Goal: Transaction & Acquisition: Book appointment/travel/reservation

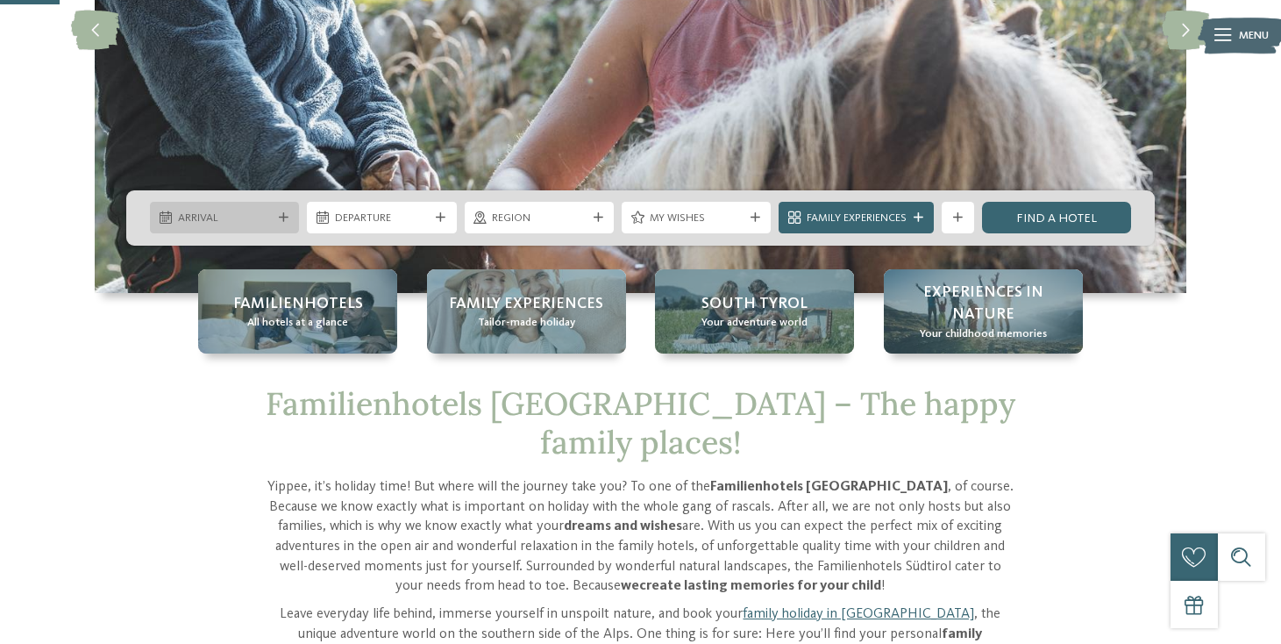
scroll to position [311, 0]
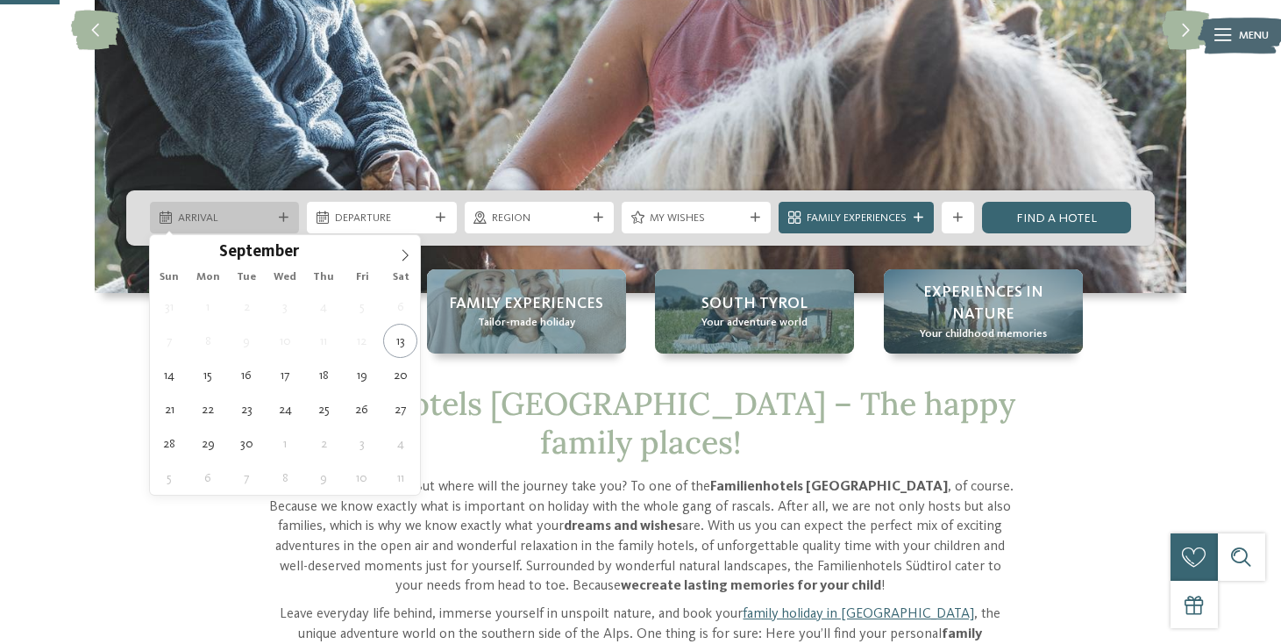
click at [264, 219] on span "Arrival" at bounding box center [225, 218] width 94 height 16
click at [403, 249] on icon at bounding box center [405, 255] width 12 height 12
type input "****"
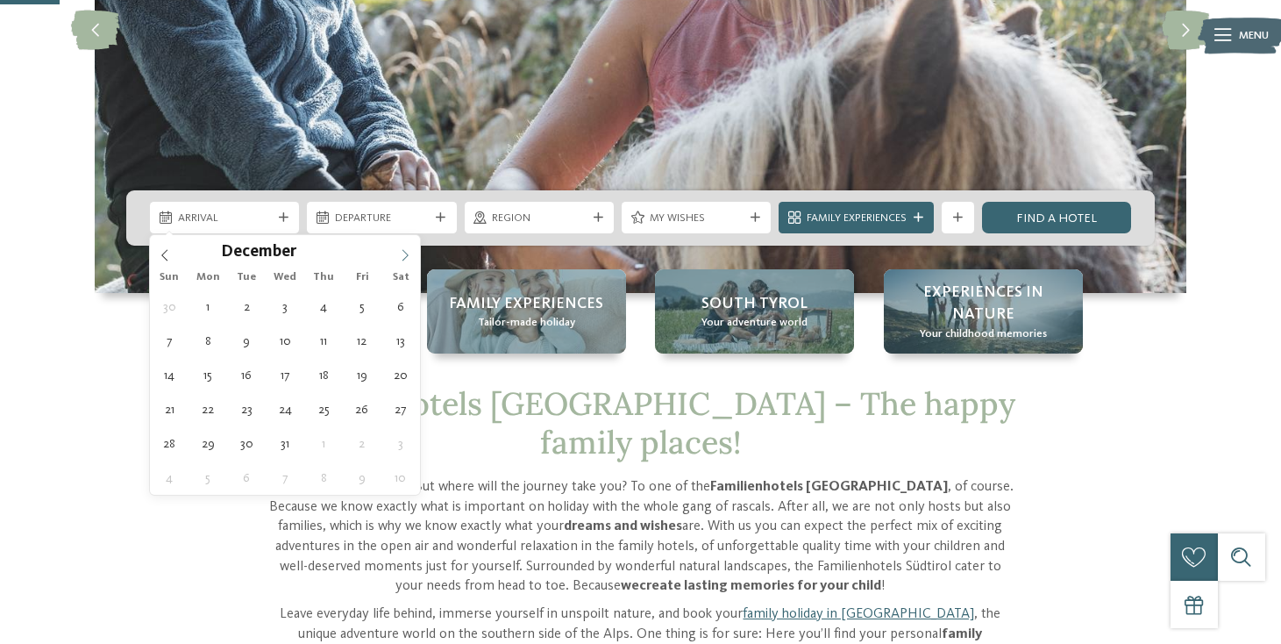
click at [403, 249] on icon at bounding box center [405, 255] width 12 height 12
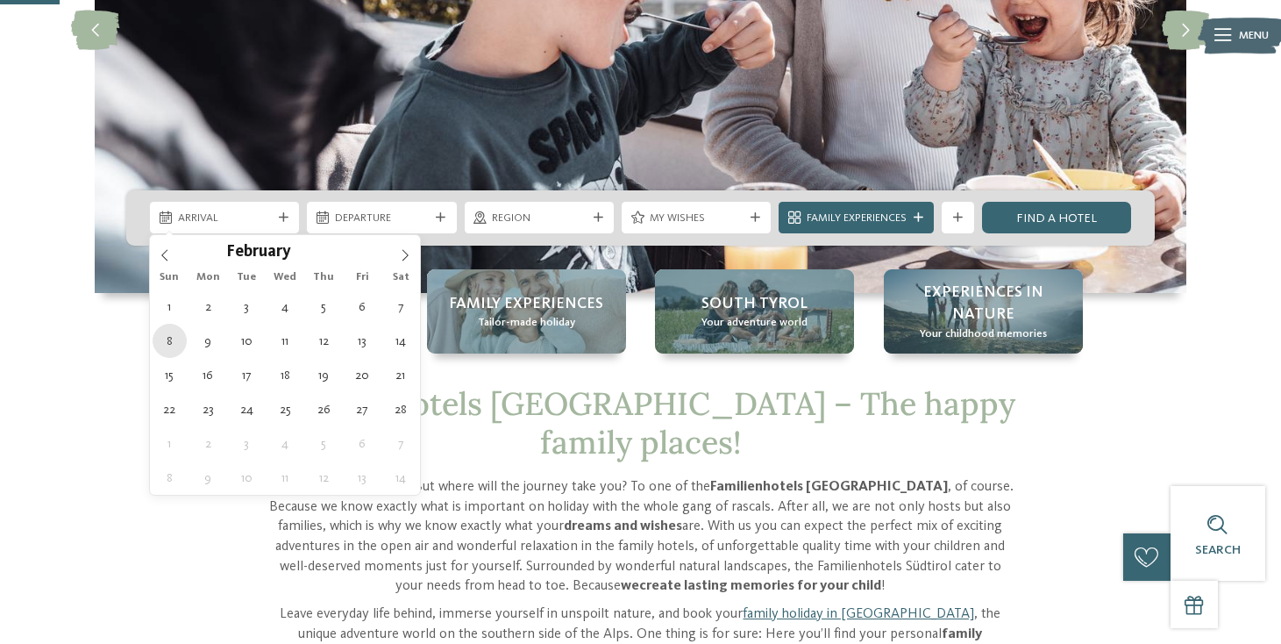
type div "[DATE]"
type input "****"
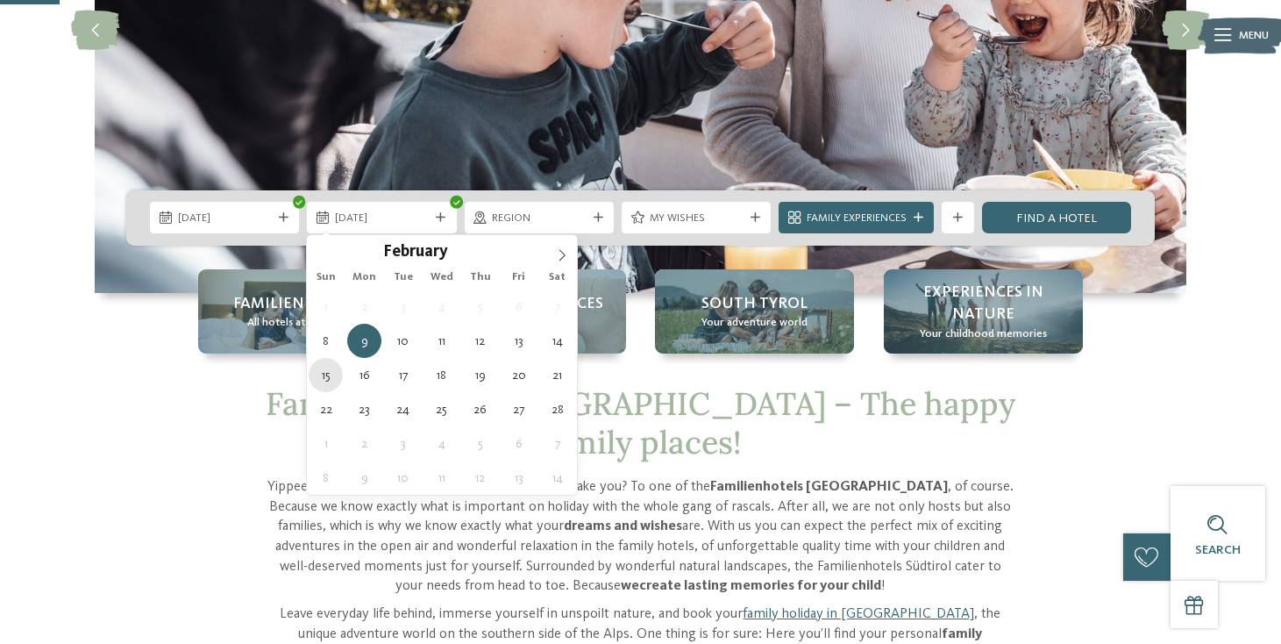
type div "15.02.2026"
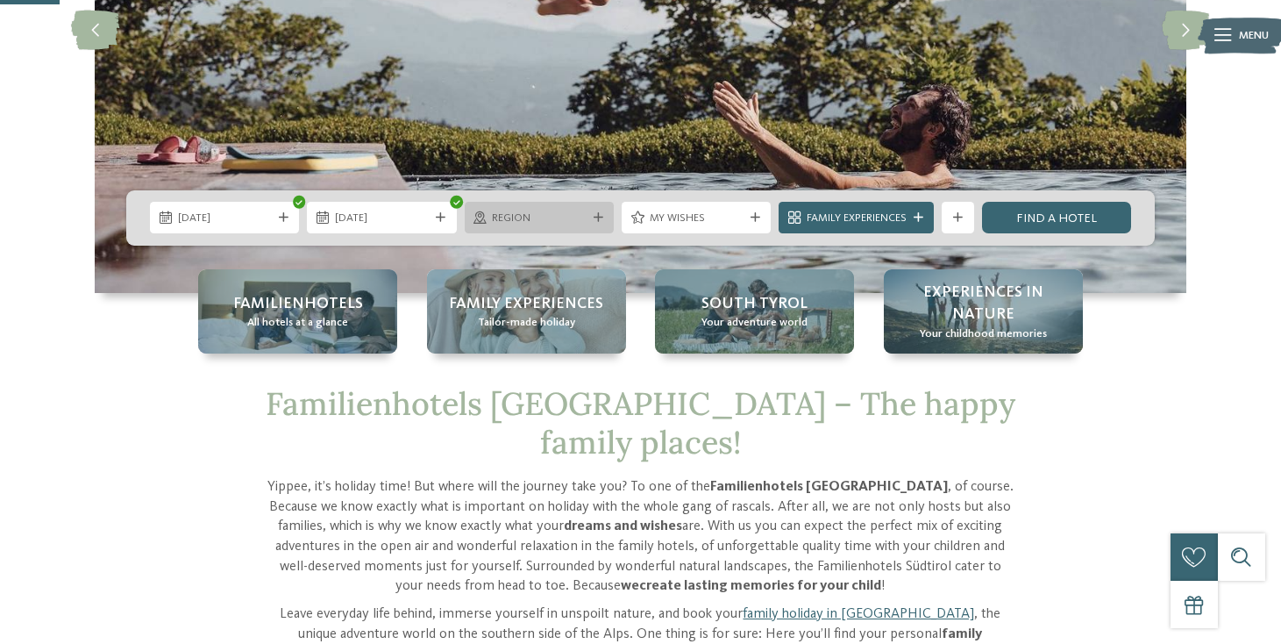
click at [594, 215] on icon at bounding box center [599, 218] width 10 height 10
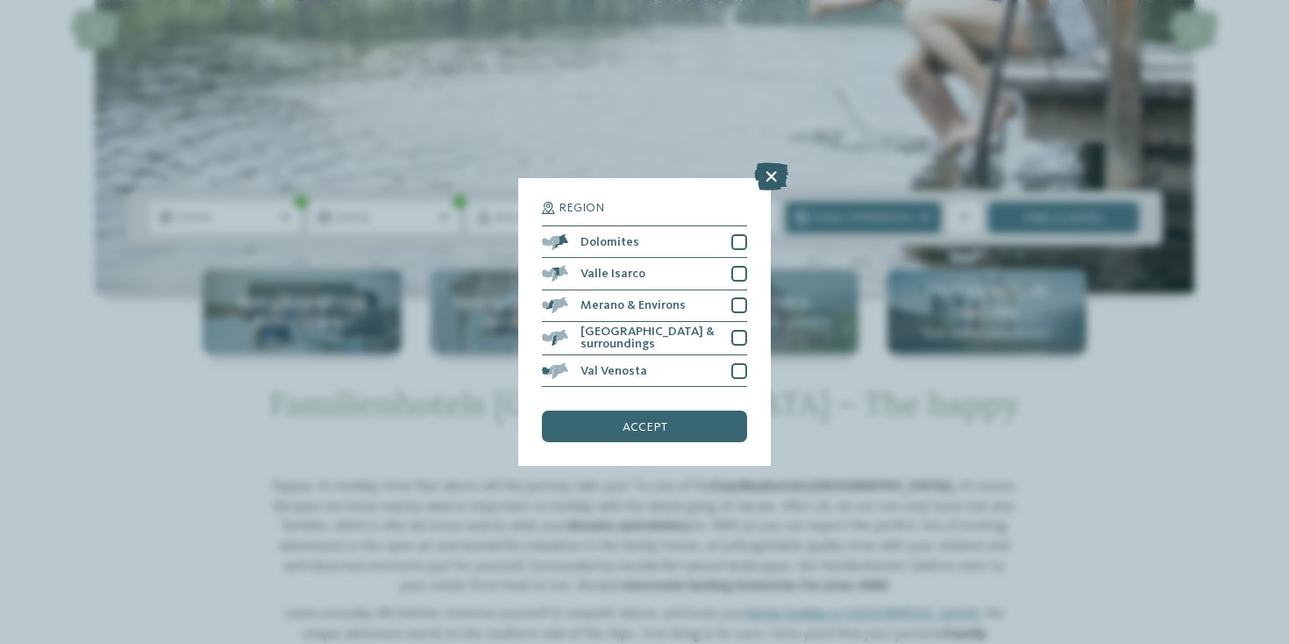
click at [775, 162] on icon at bounding box center [771, 176] width 34 height 28
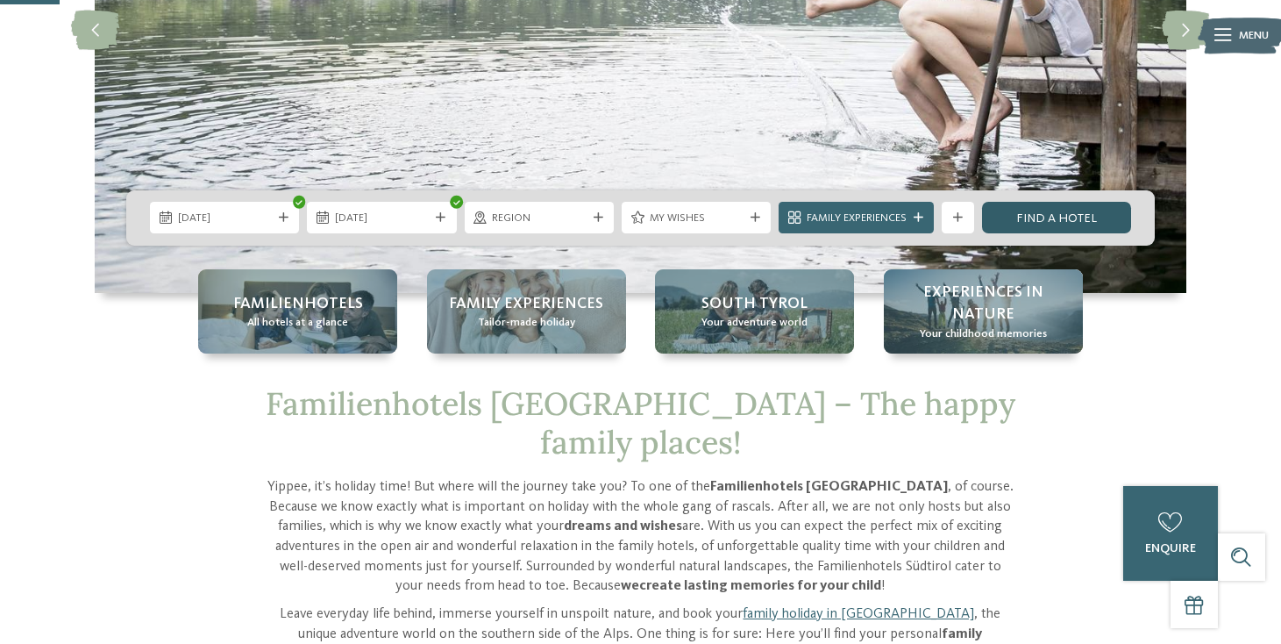
click at [1085, 219] on link "Find a hotel" at bounding box center [1056, 218] width 149 height 32
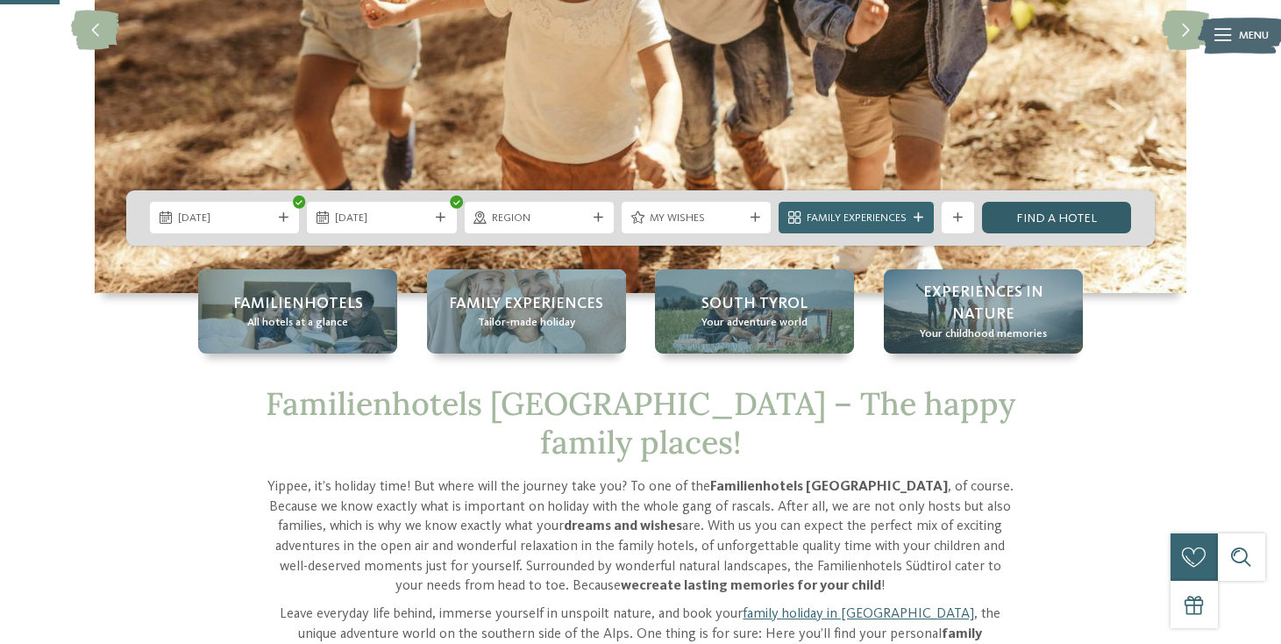
click at [1085, 219] on link "Find a hotel" at bounding box center [1056, 218] width 149 height 32
click at [586, 213] on div "Region" at bounding box center [539, 218] width 102 height 17
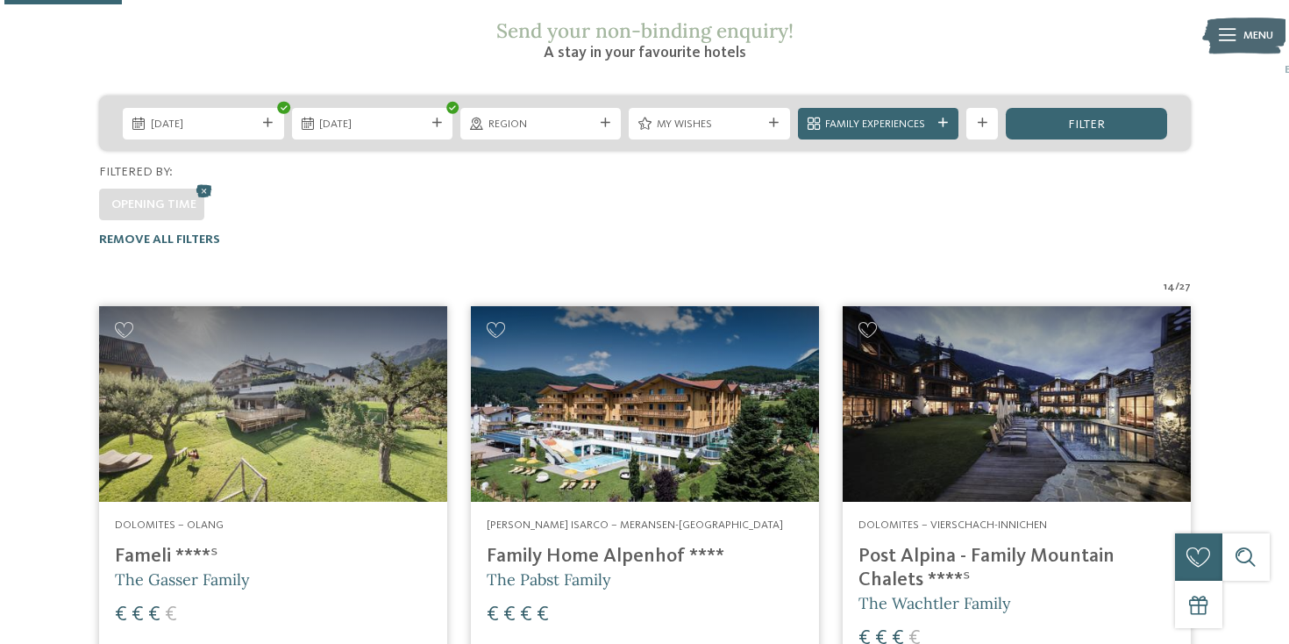
scroll to position [310, 0]
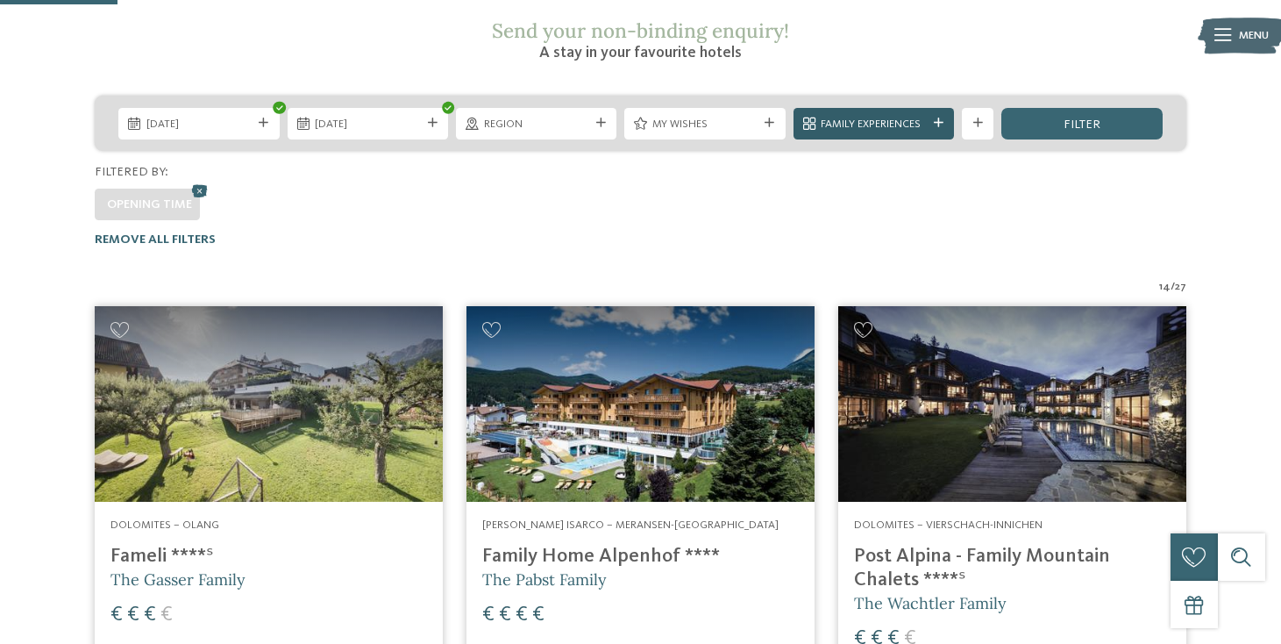
click at [862, 117] on span "Family Experiences" at bounding box center [873, 125] width 105 height 16
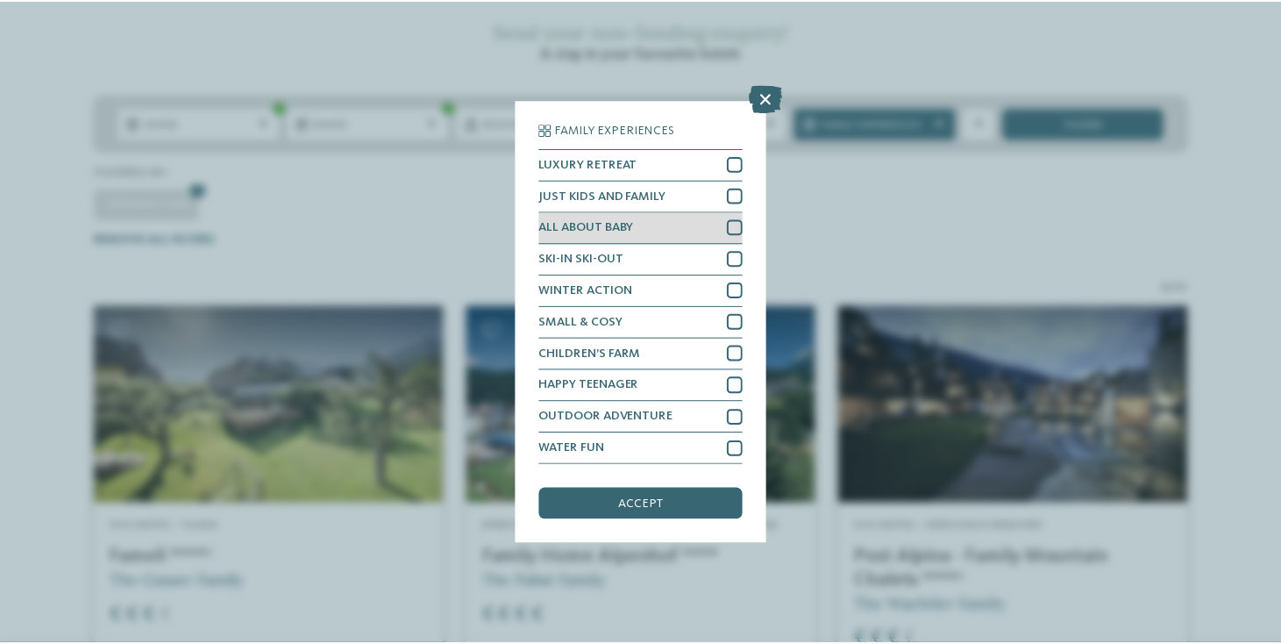
scroll to position [29, 0]
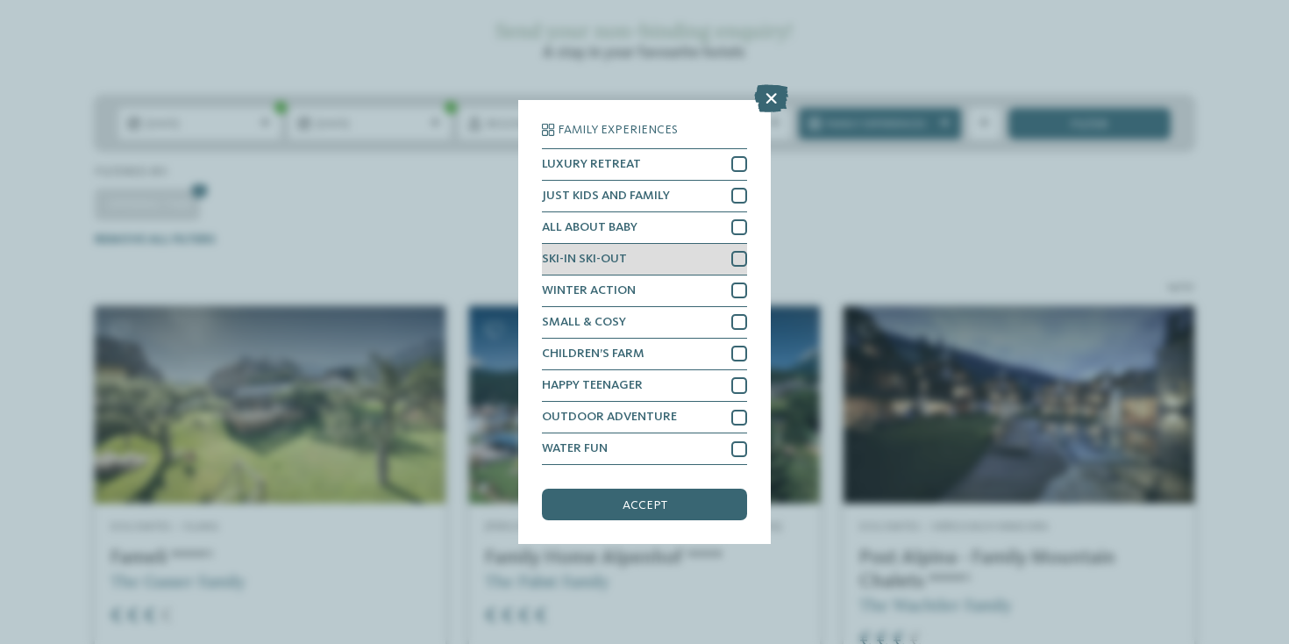
click at [731, 251] on div at bounding box center [739, 259] width 16 height 16
click at [674, 488] on div "accept" at bounding box center [644, 504] width 205 height 32
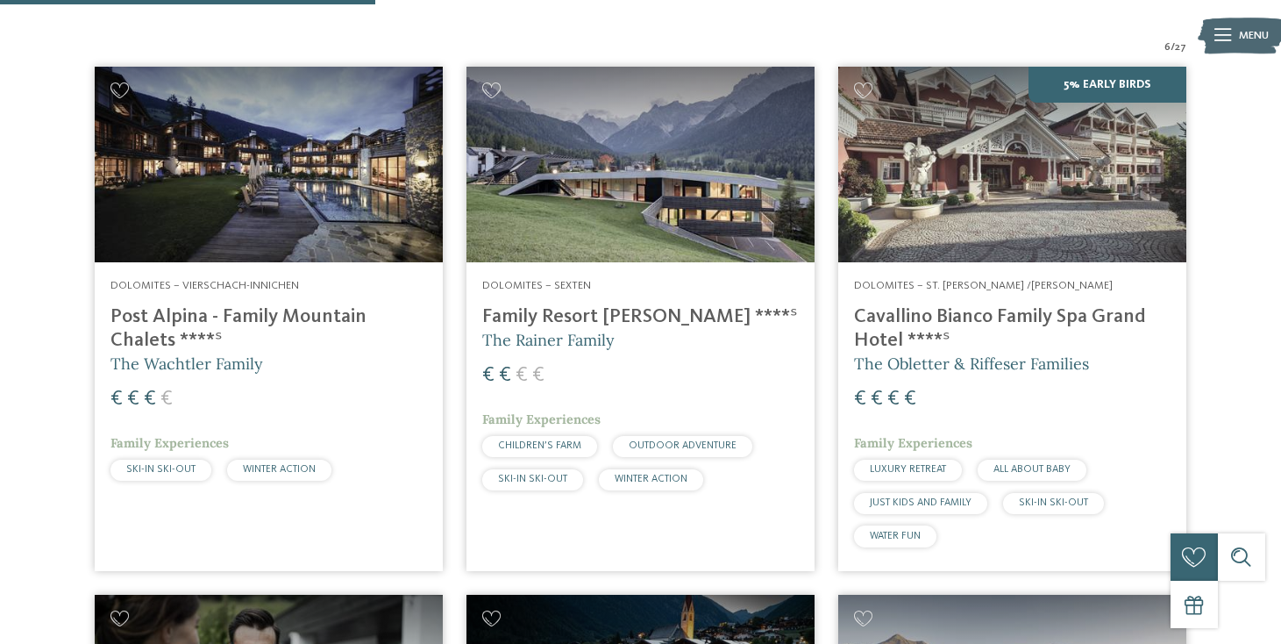
scroll to position [551, 0]
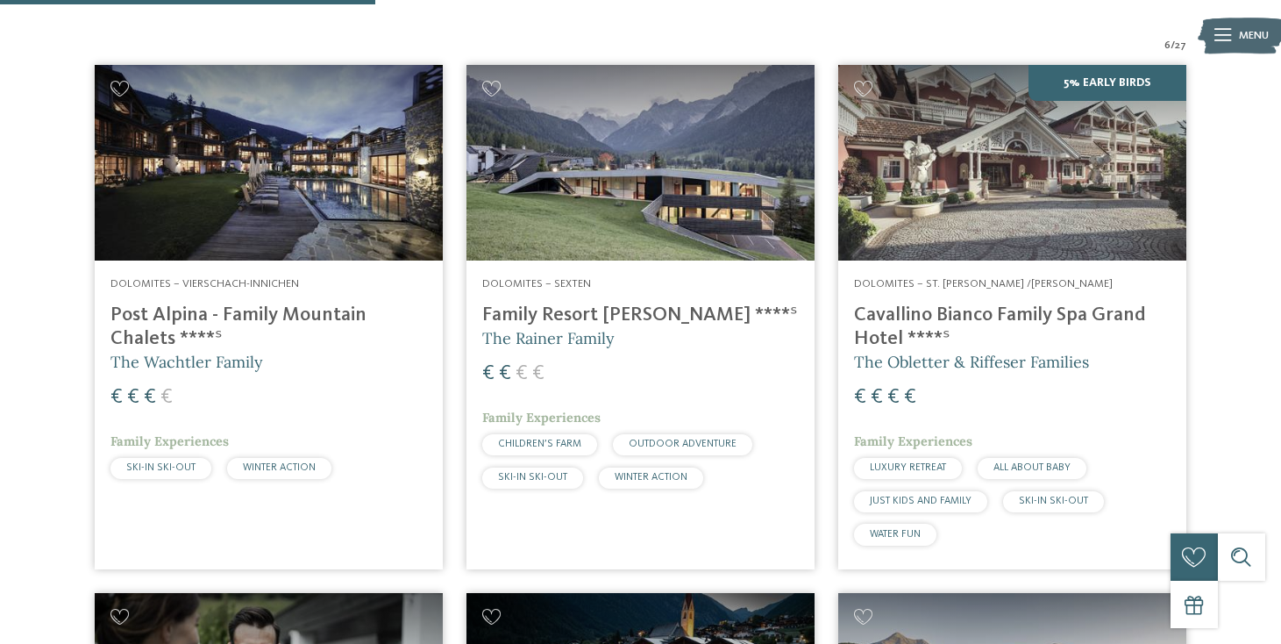
click at [317, 170] on img at bounding box center [269, 163] width 348 height 196
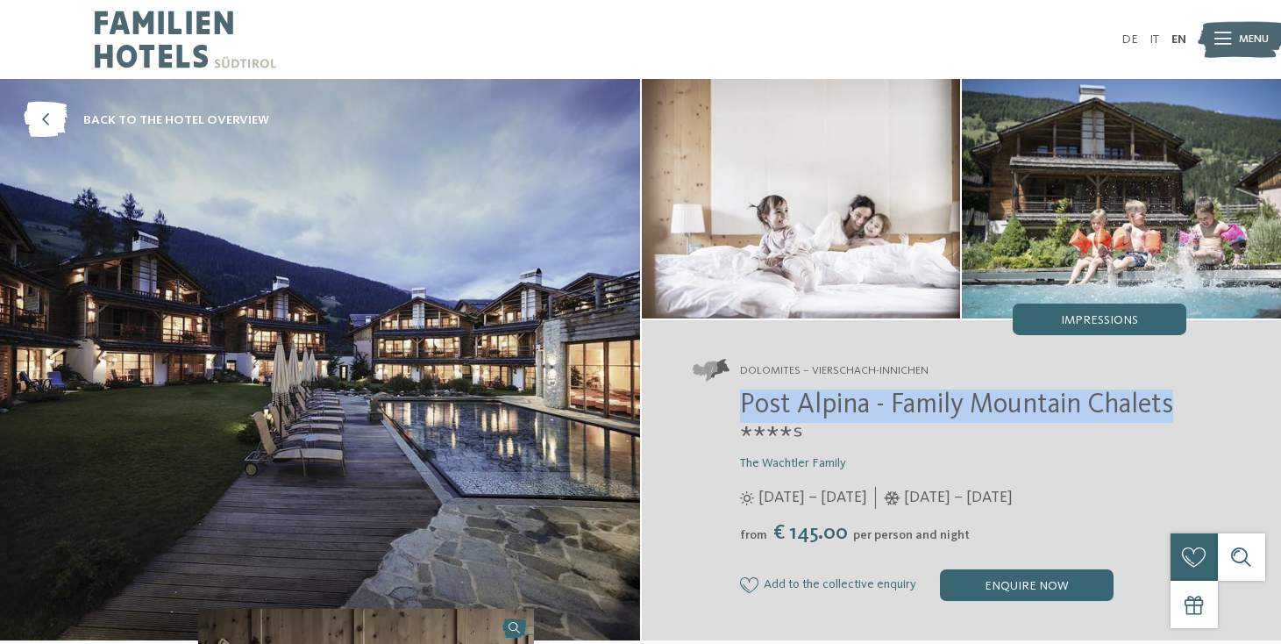
drag, startPoint x: 739, startPoint y: 413, endPoint x: 1177, endPoint y: 410, distance: 437.5
click at [1177, 410] on div "Post Alpina - Family Mountain Chalets ****ˢ The Wachtler Family 06/06 – 05/10/2…" at bounding box center [940, 494] width 494 height 211
copy span "Post Alpina - Family Mountain Chalets"
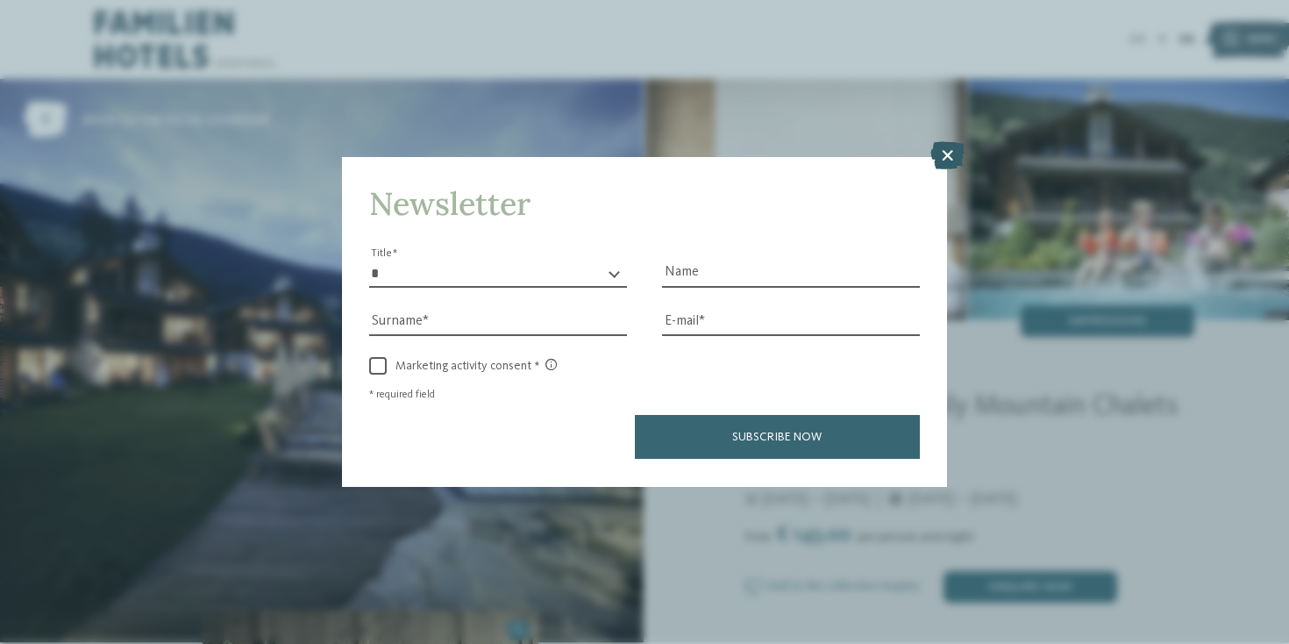
click at [952, 142] on icon at bounding box center [947, 156] width 34 height 28
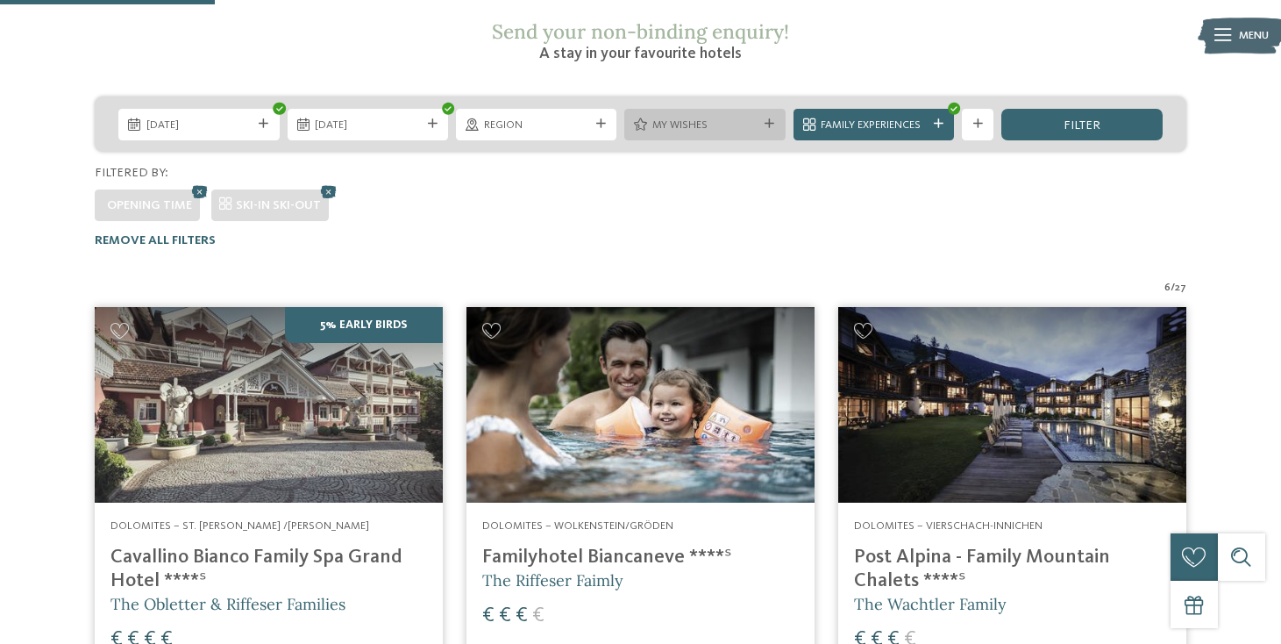
scroll to position [309, 0]
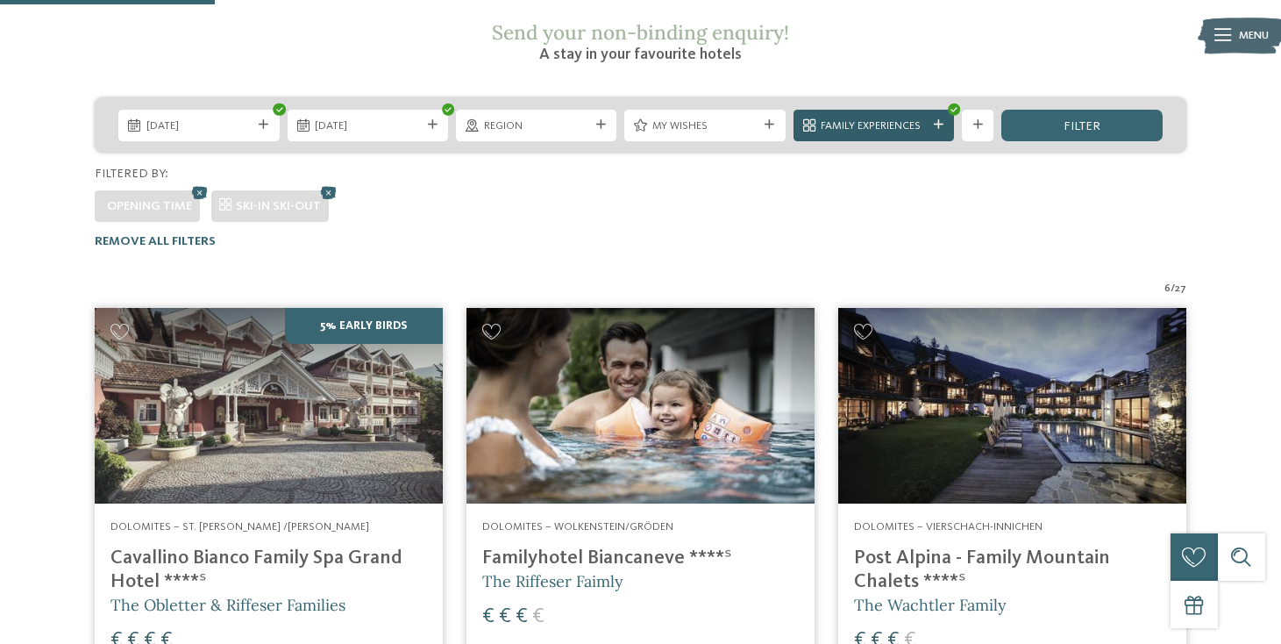
click at [851, 110] on div "Family Experiences" at bounding box center [873, 126] width 160 height 32
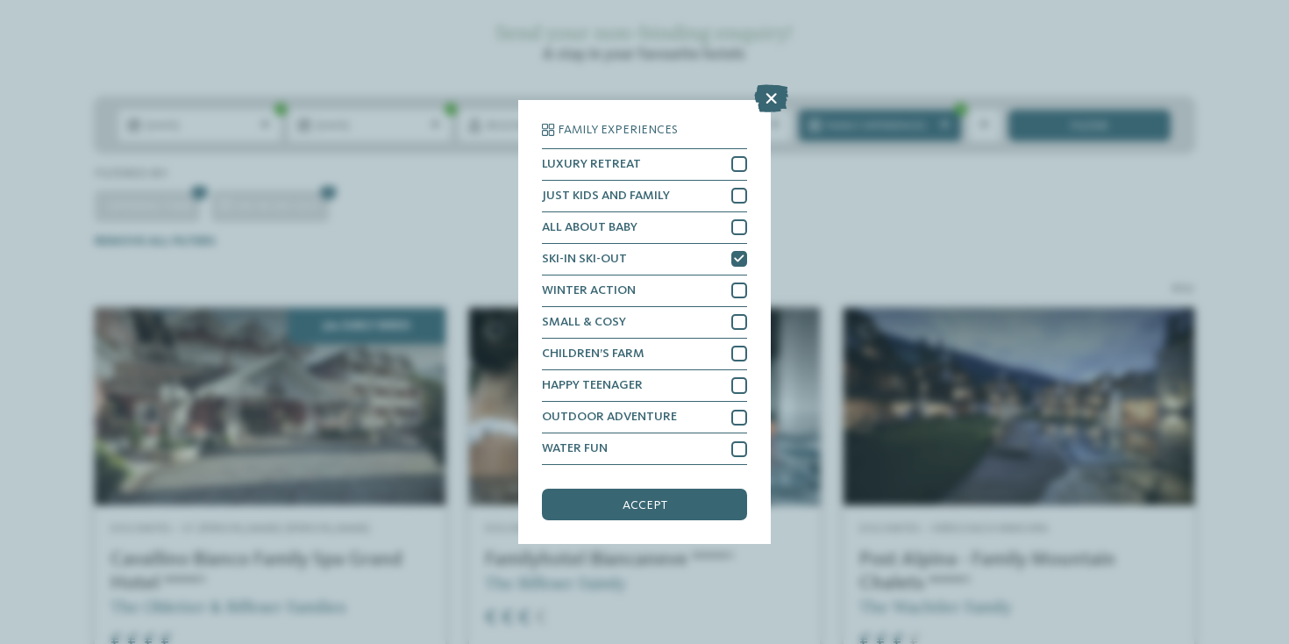
click at [898, 171] on div "Family Experiences LUXURY RETREAT JUST KIDS AND FAMILY" at bounding box center [644, 322] width 1289 height 644
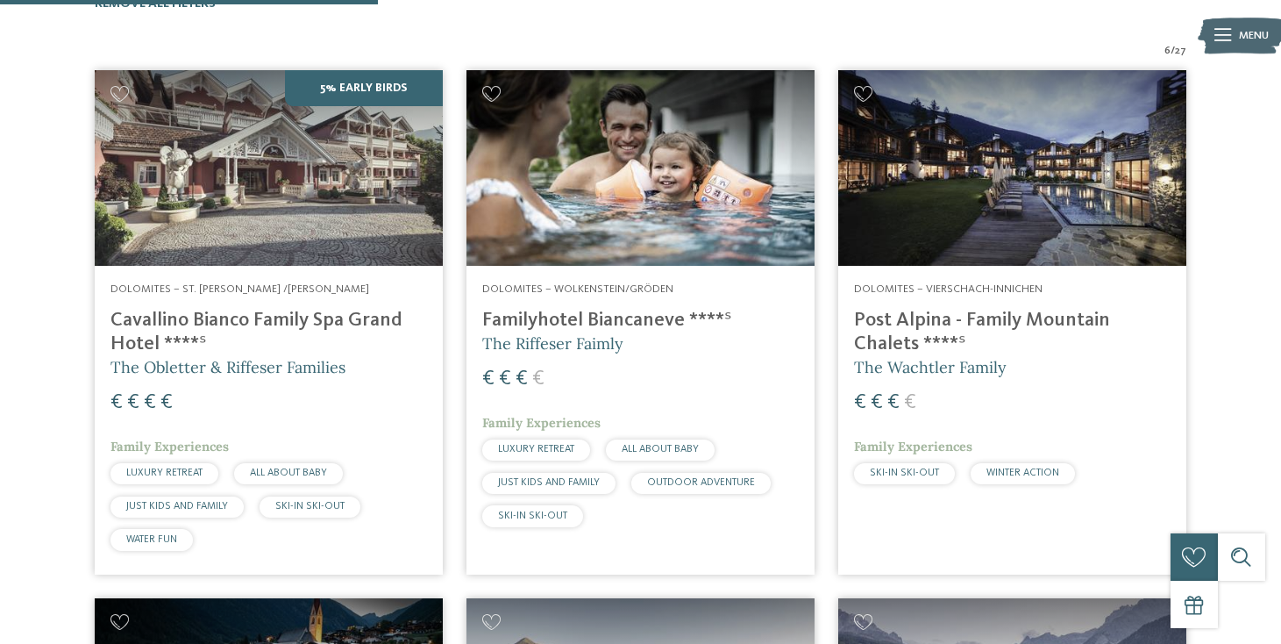
scroll to position [544, 0]
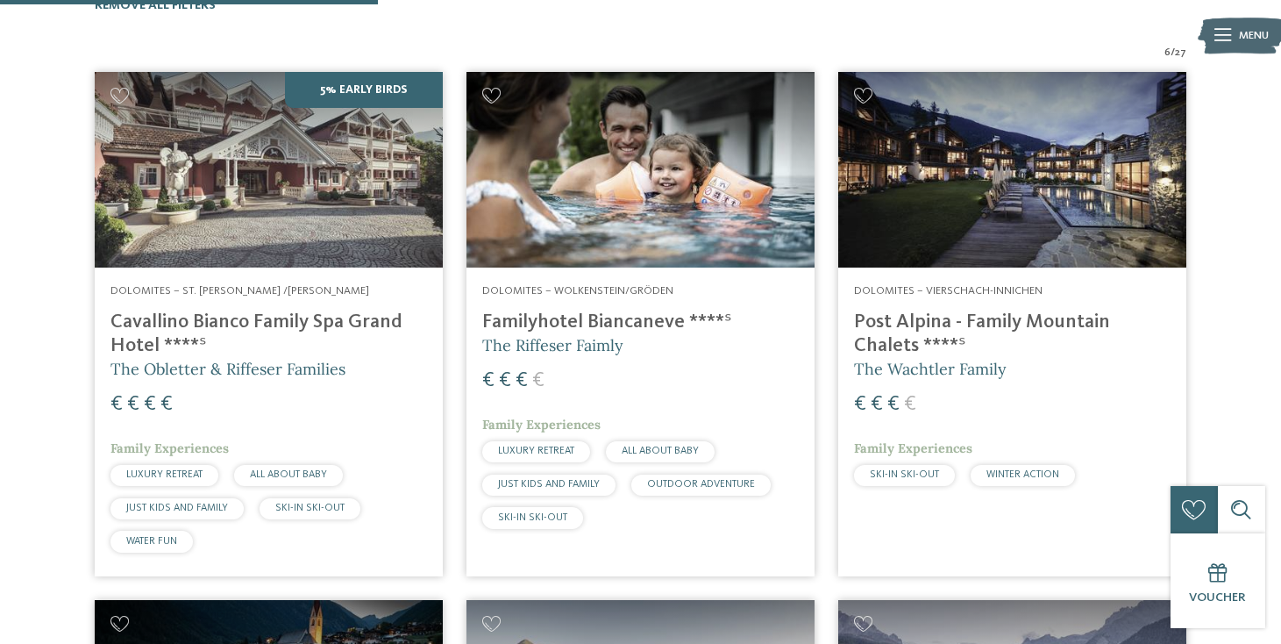
click at [618, 310] on h4 "Familyhotel Biancaneve ****ˢ" at bounding box center [640, 322] width 317 height 24
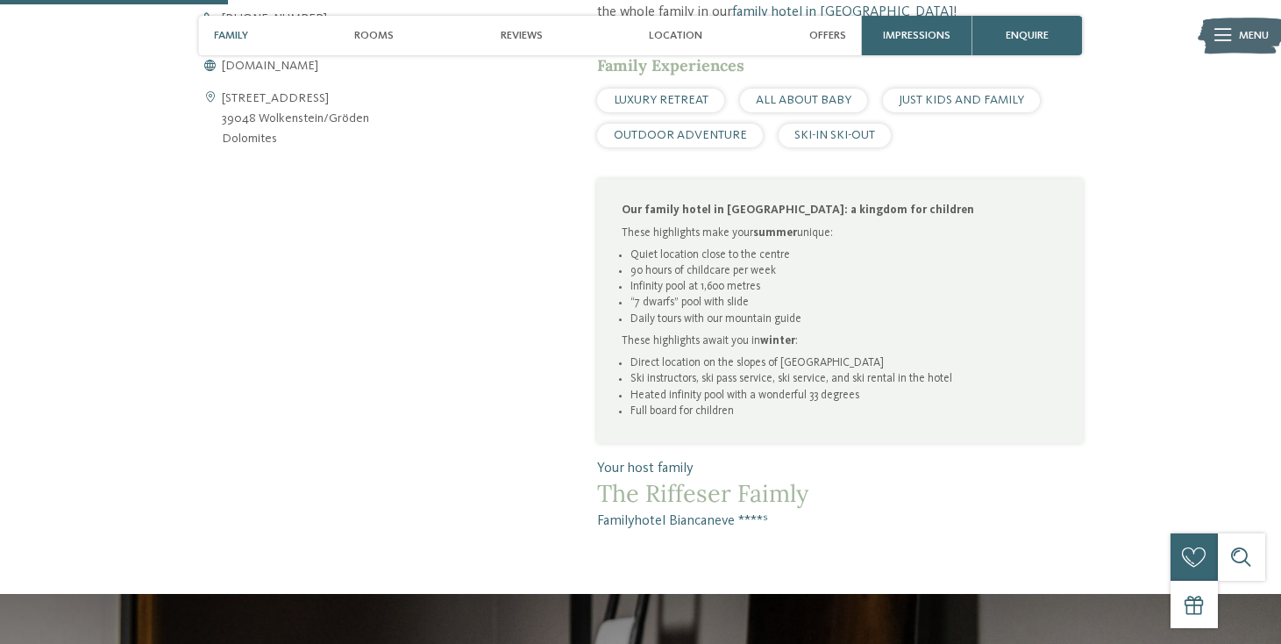
scroll to position [860, 0]
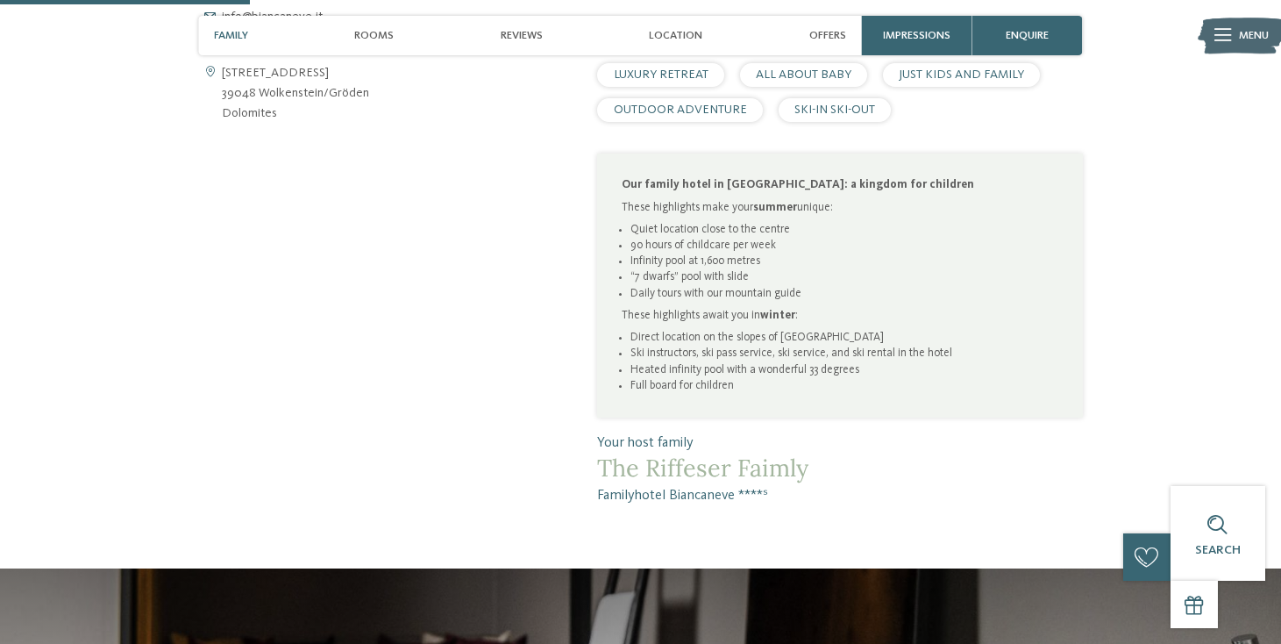
click at [810, 103] on span "SKI-IN SKI-OUT" at bounding box center [834, 109] width 81 height 12
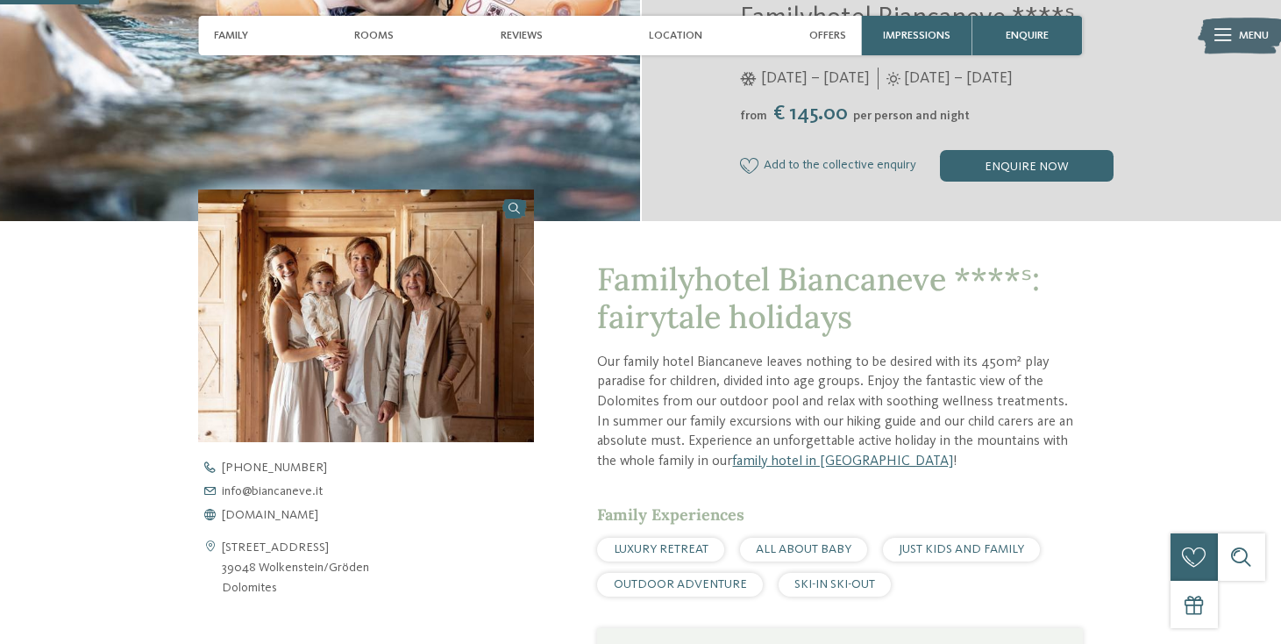
scroll to position [463, 0]
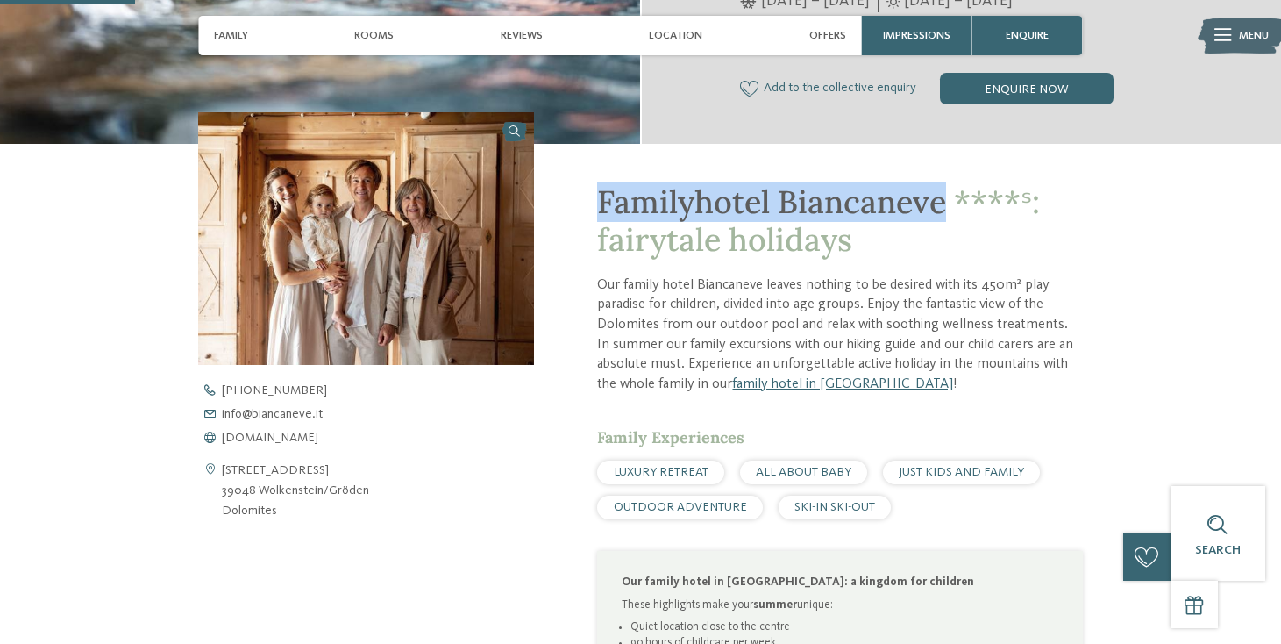
drag, startPoint x: 594, startPoint y: 198, endPoint x: 943, endPoint y: 194, distance: 349.0
click at [943, 194] on div "Familyhotel Biancaneve ****ˢ: fairytale holidays Our family hotel Biancaneve le…" at bounding box center [808, 523] width 549 height 758
copy span "Familyhotel Biancaneve"
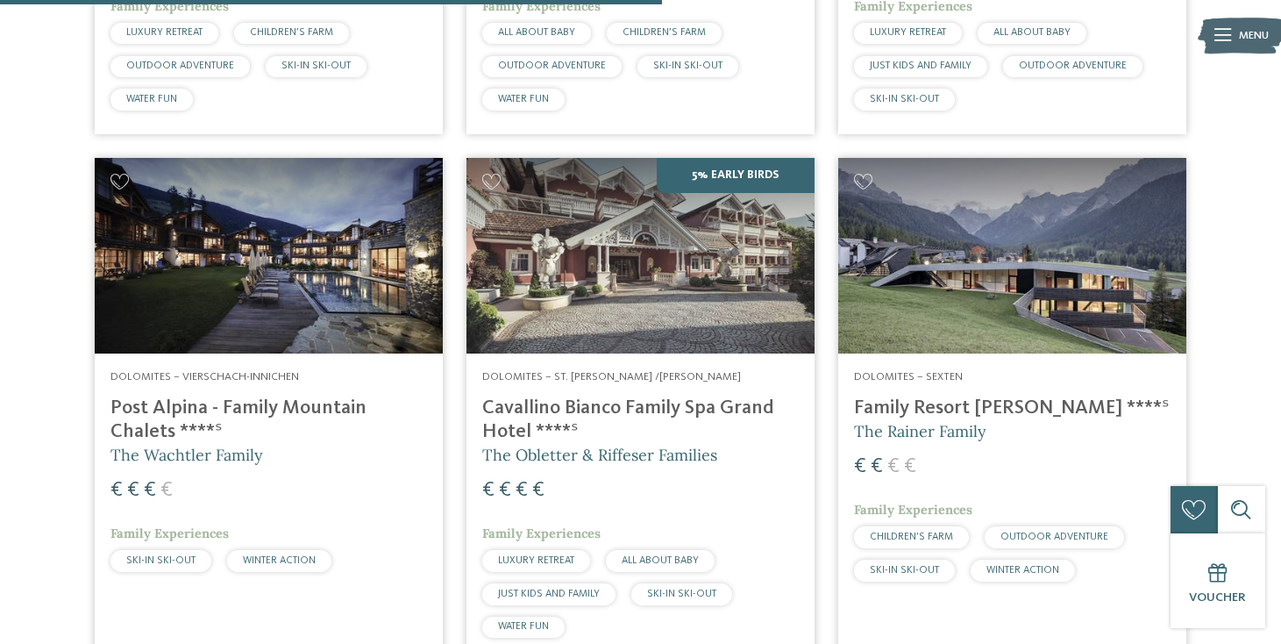
scroll to position [973, 0]
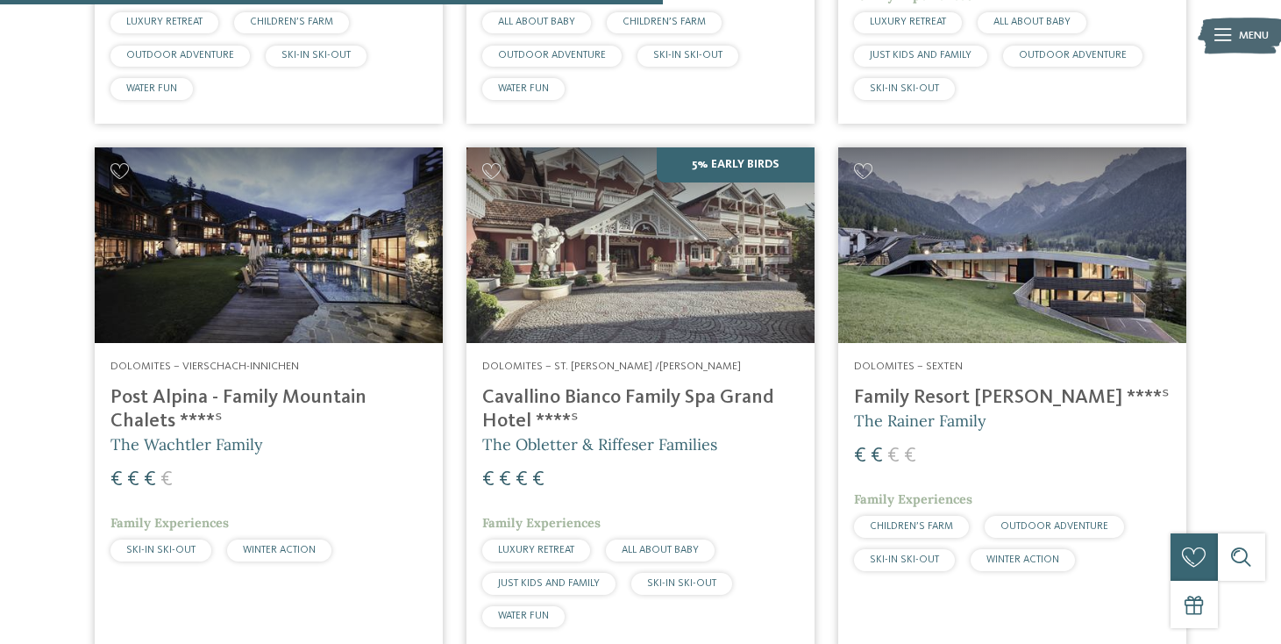
click at [930, 386] on h4 "Family Resort [PERSON_NAME] ****ˢ" at bounding box center [1012, 398] width 317 height 24
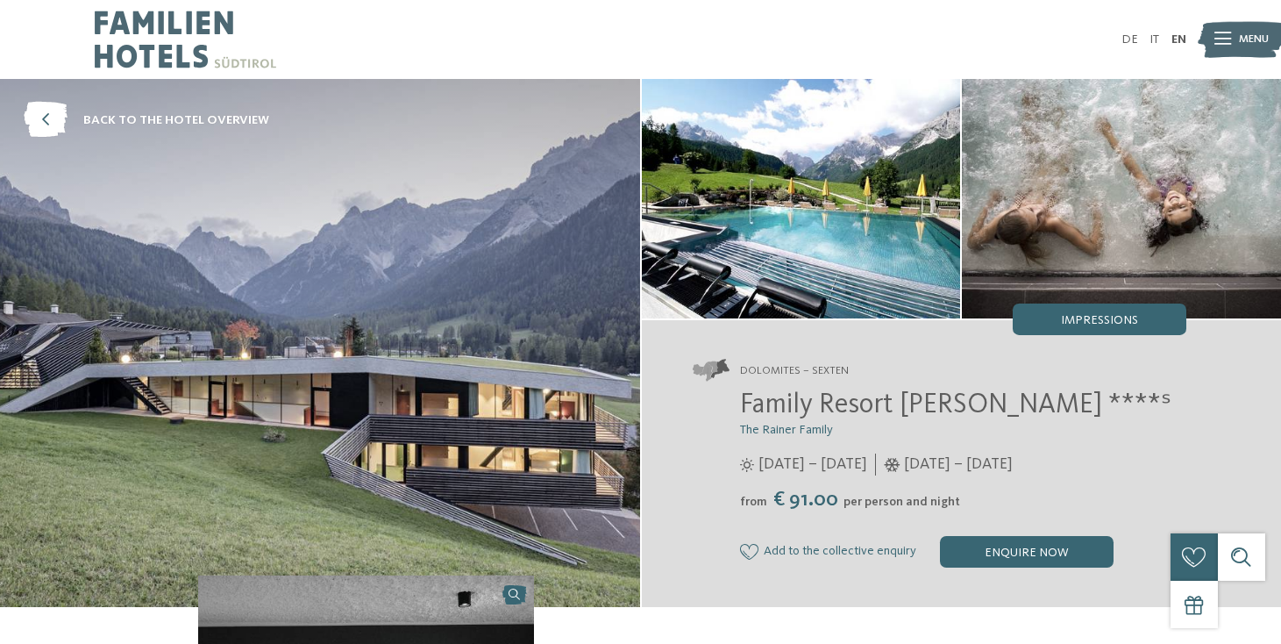
click at [505, 359] on img at bounding box center [320, 343] width 640 height 528
drag, startPoint x: 736, startPoint y: 406, endPoint x: 1008, endPoint y: 411, distance: 271.8
click at [1008, 410] on div "Family Resort Rainer ****ˢ The Rainer Family 25/05 – 12/10/2025 from" at bounding box center [940, 478] width 494 height 178
click at [1008, 411] on span "Family Resort Rainer ****ˢ" at bounding box center [955, 405] width 431 height 28
drag, startPoint x: 745, startPoint y: 403, endPoint x: 974, endPoint y: 412, distance: 229.0
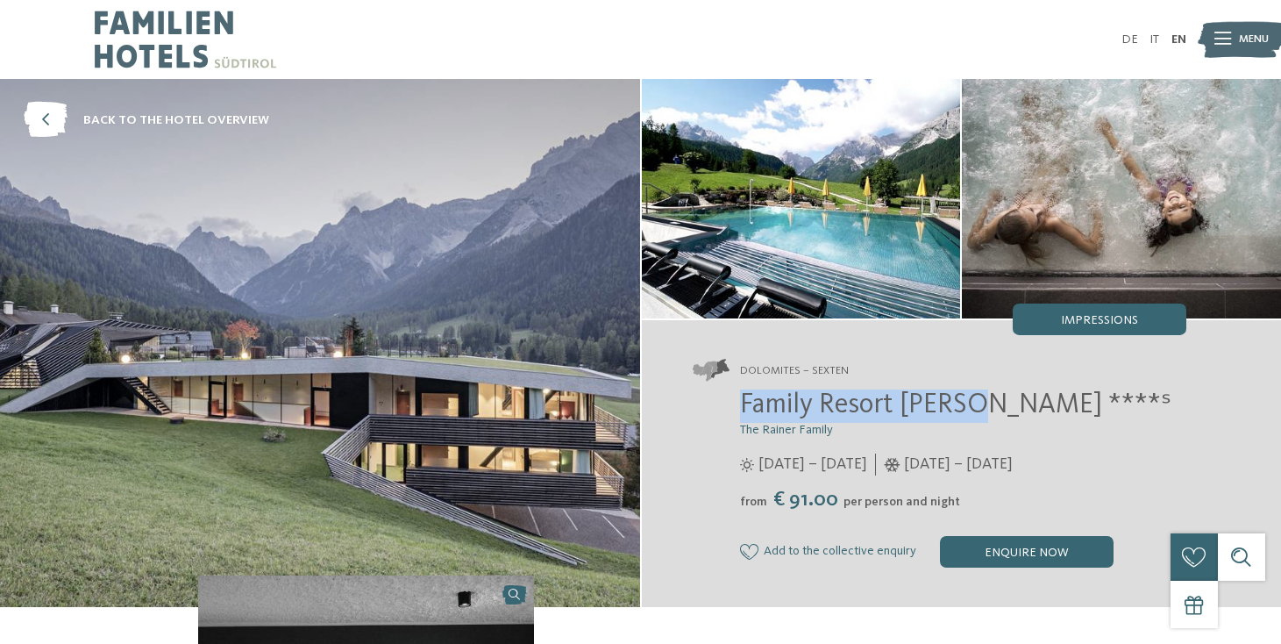
click at [974, 412] on span "Family Resort Rainer ****ˢ" at bounding box center [955, 405] width 431 height 28
copy span "Family Resort Rainer"
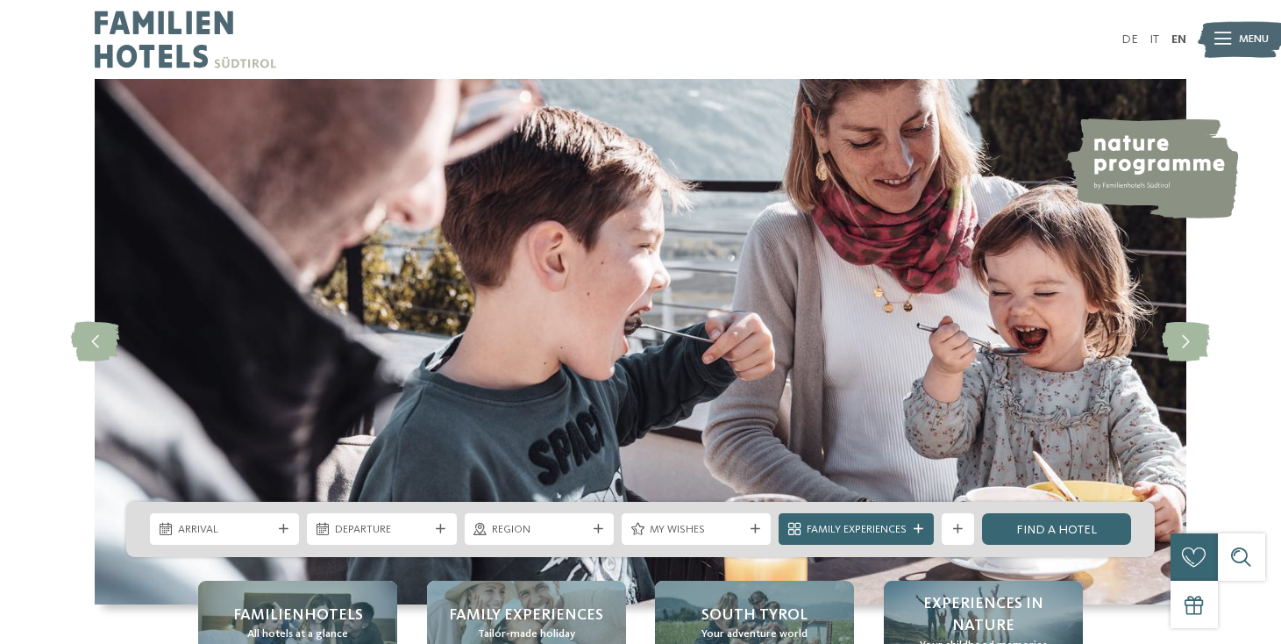
click at [303, 521] on div "Departure" at bounding box center [381, 529] width 157 height 32
click at [283, 523] on div "Arrival" at bounding box center [224, 529] width 149 height 32
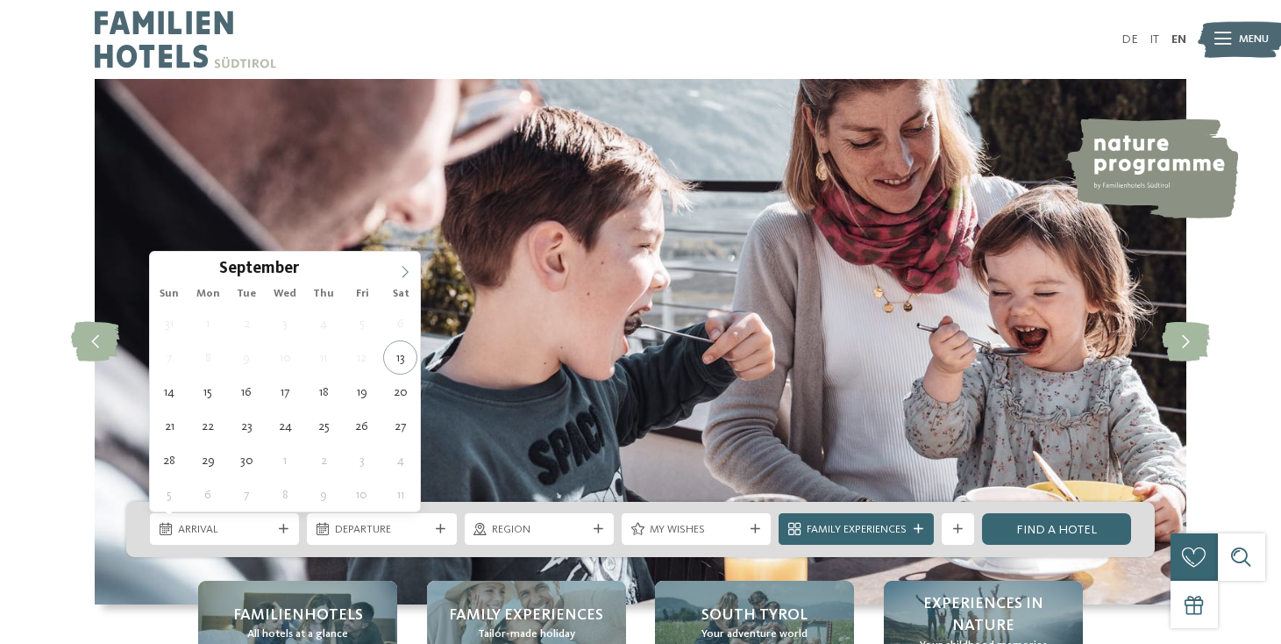
click at [403, 274] on icon at bounding box center [405, 272] width 12 height 12
type input "****"
click at [403, 274] on icon at bounding box center [405, 272] width 12 height 12
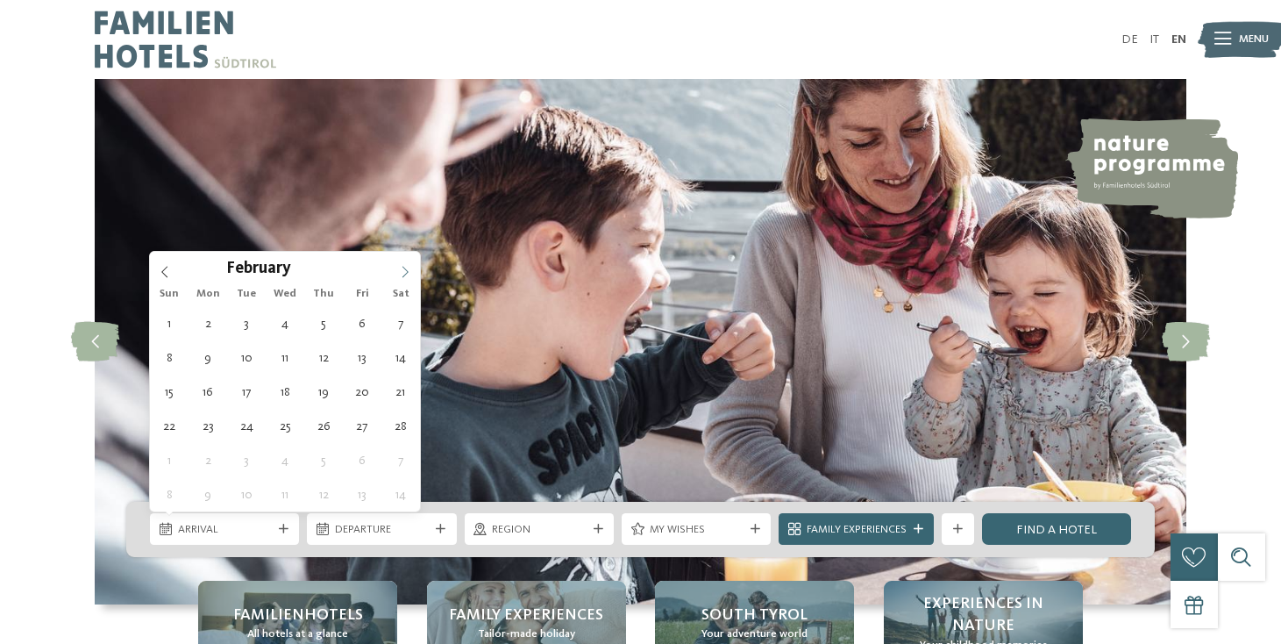
click at [403, 274] on icon at bounding box center [405, 272] width 12 height 12
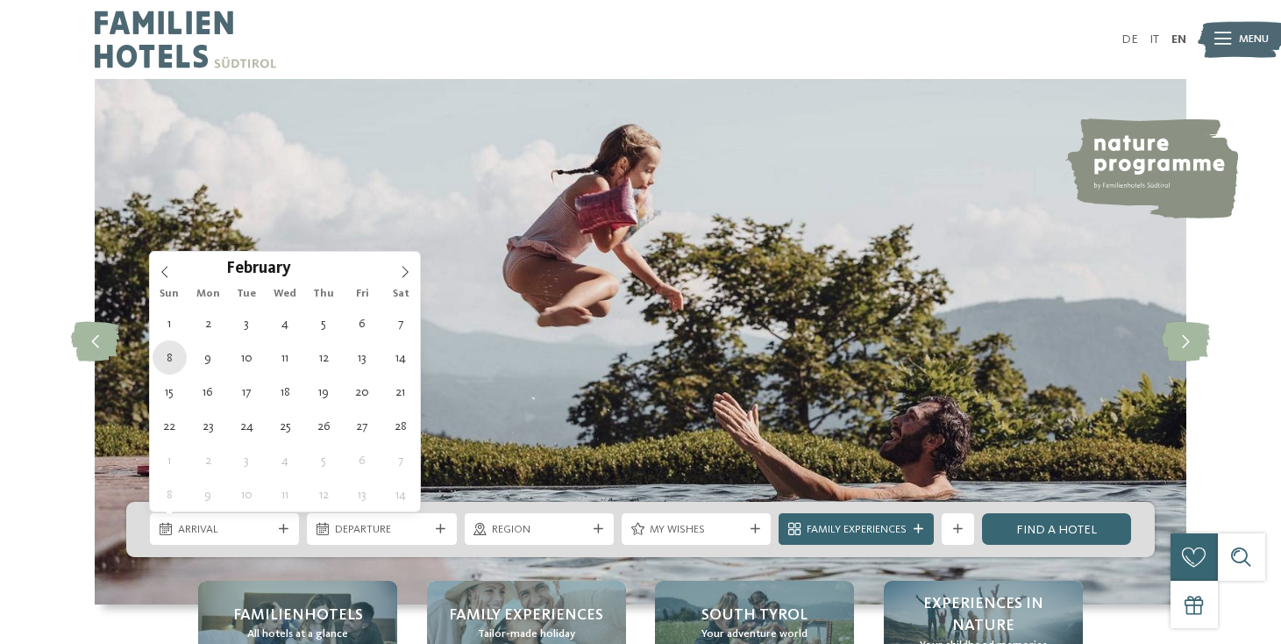
type div "[DATE]"
type input "****"
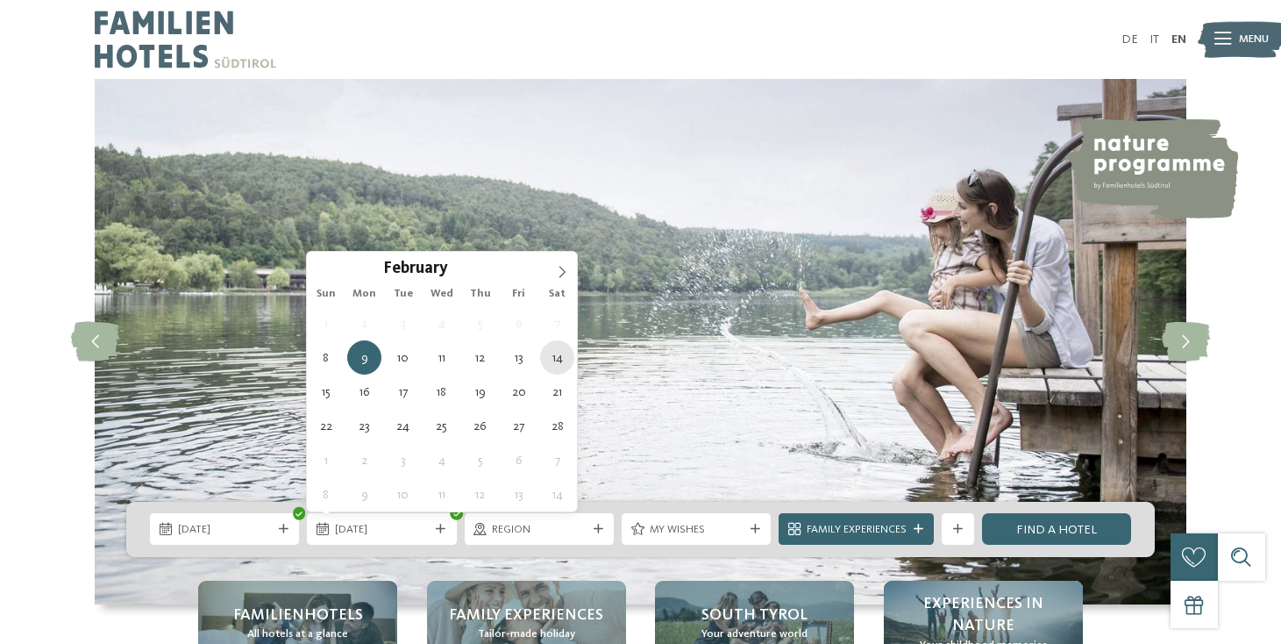
type div "14.02.2026"
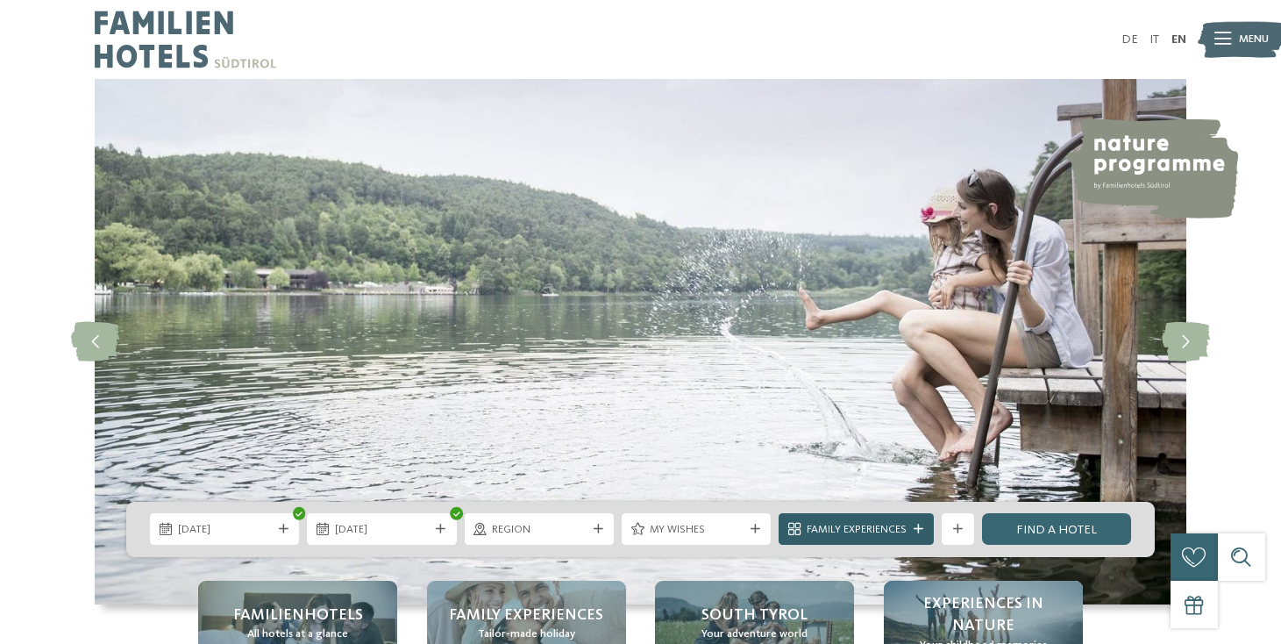
click at [855, 526] on span "Family Experiences" at bounding box center [857, 530] width 100 height 16
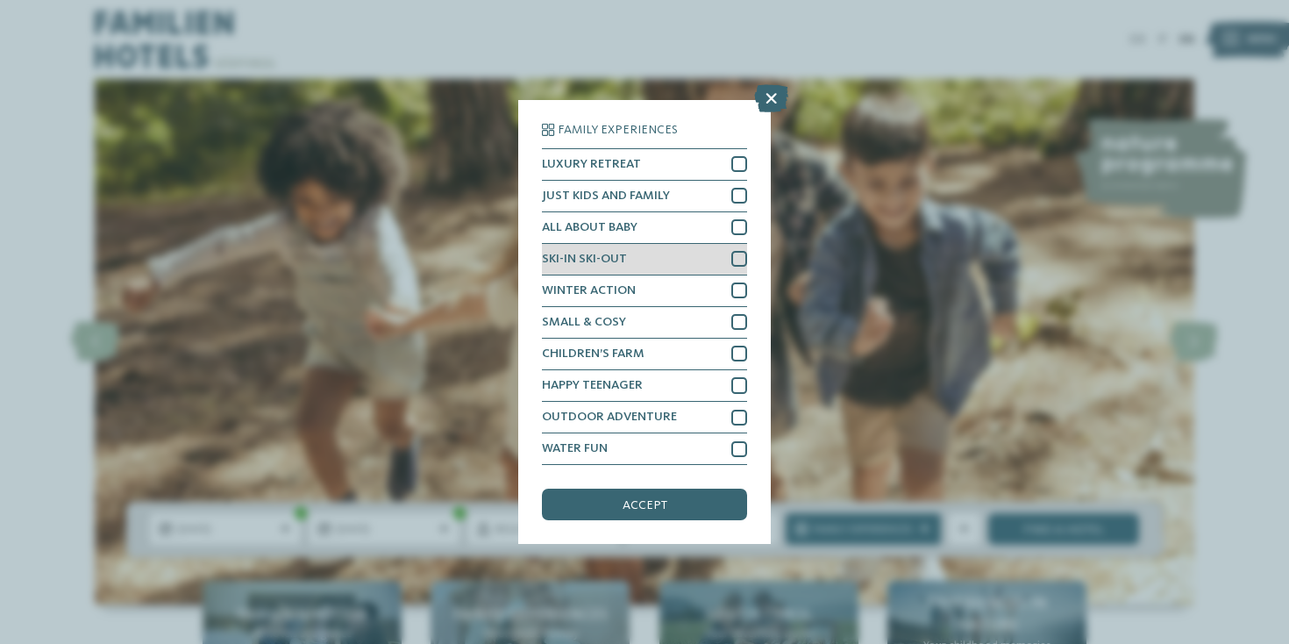
click at [743, 251] on div at bounding box center [739, 259] width 16 height 16
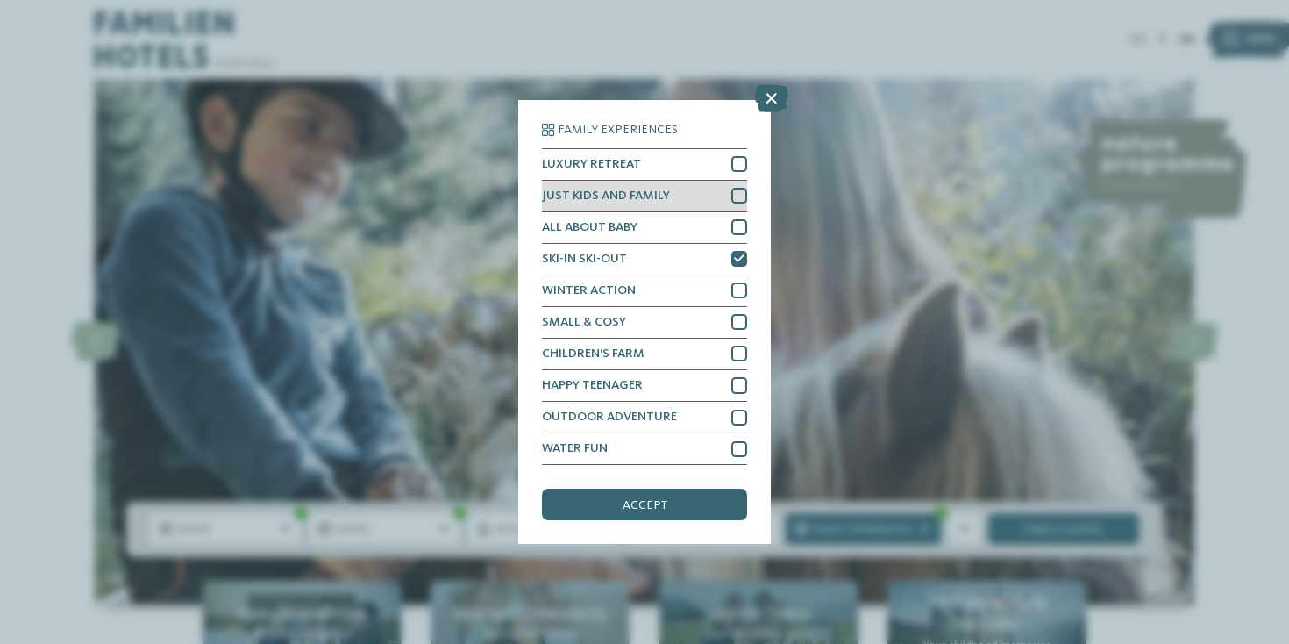
click at [732, 188] on div at bounding box center [739, 196] width 16 height 16
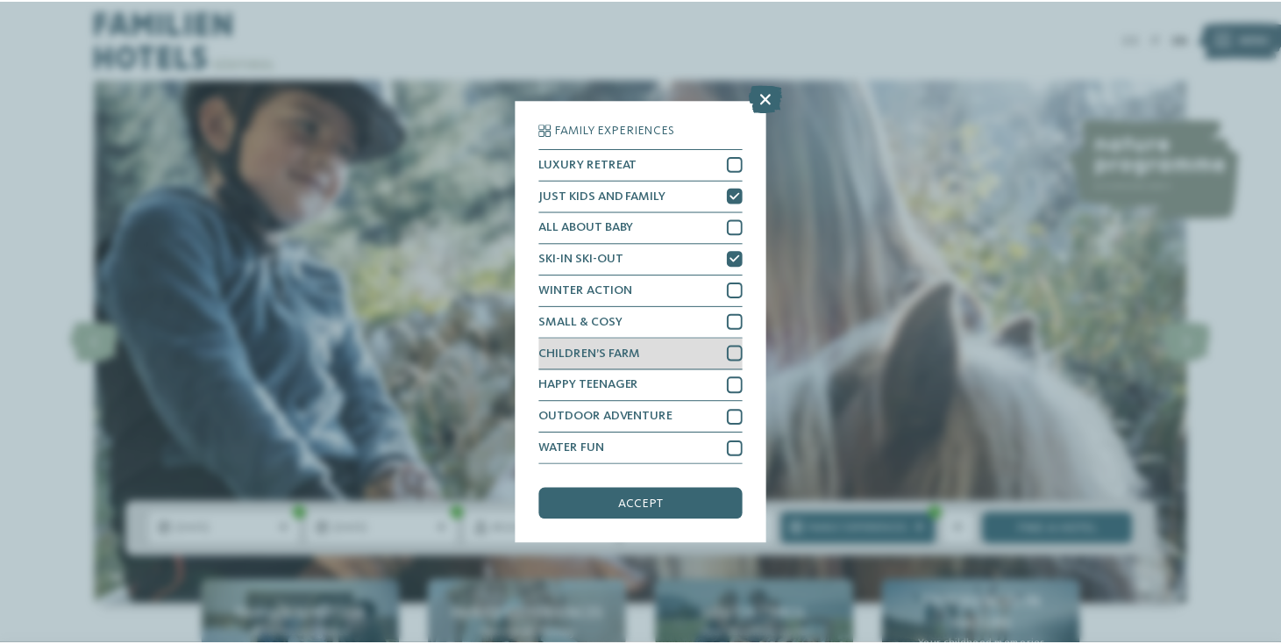
scroll to position [116, 0]
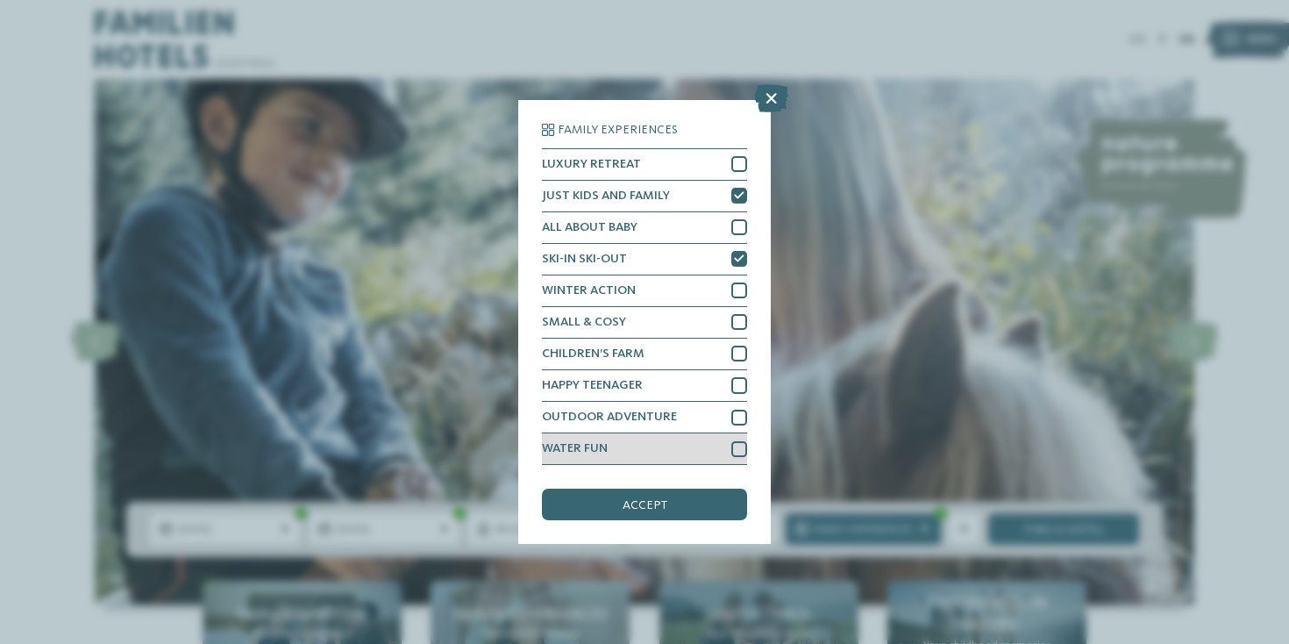
click at [732, 441] on div at bounding box center [739, 449] width 16 height 16
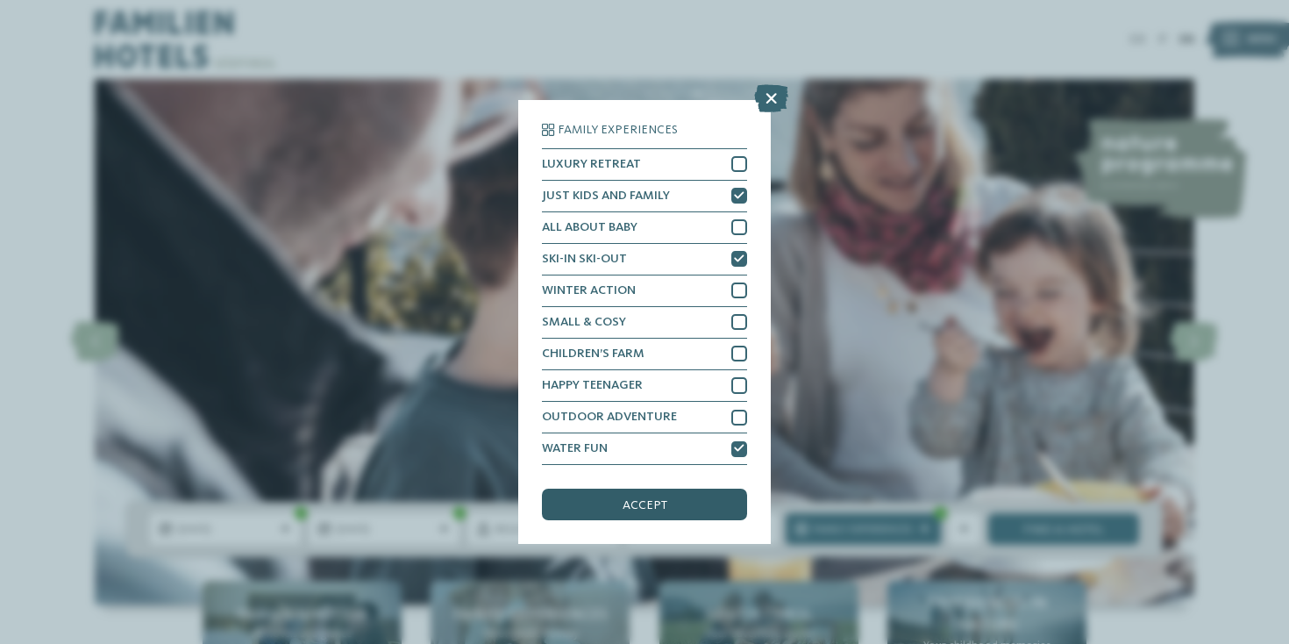
click at [699, 488] on div "accept" at bounding box center [644, 504] width 205 height 32
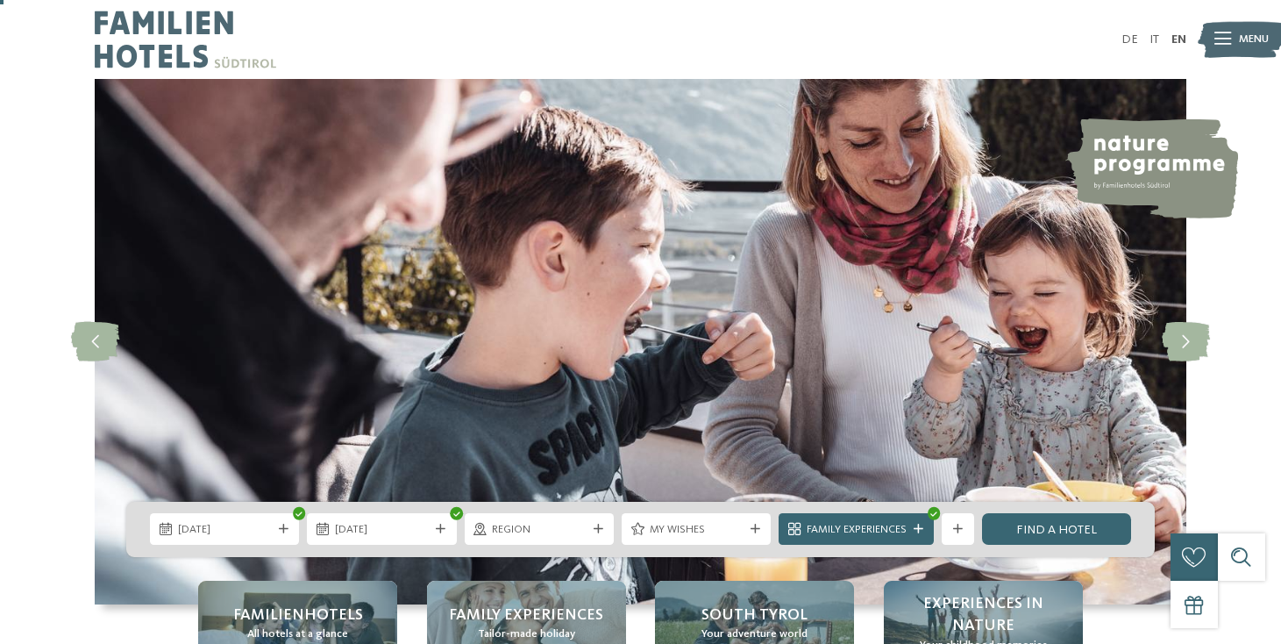
scroll to position [0, 0]
click at [1056, 517] on link "Find a hotel" at bounding box center [1056, 529] width 149 height 32
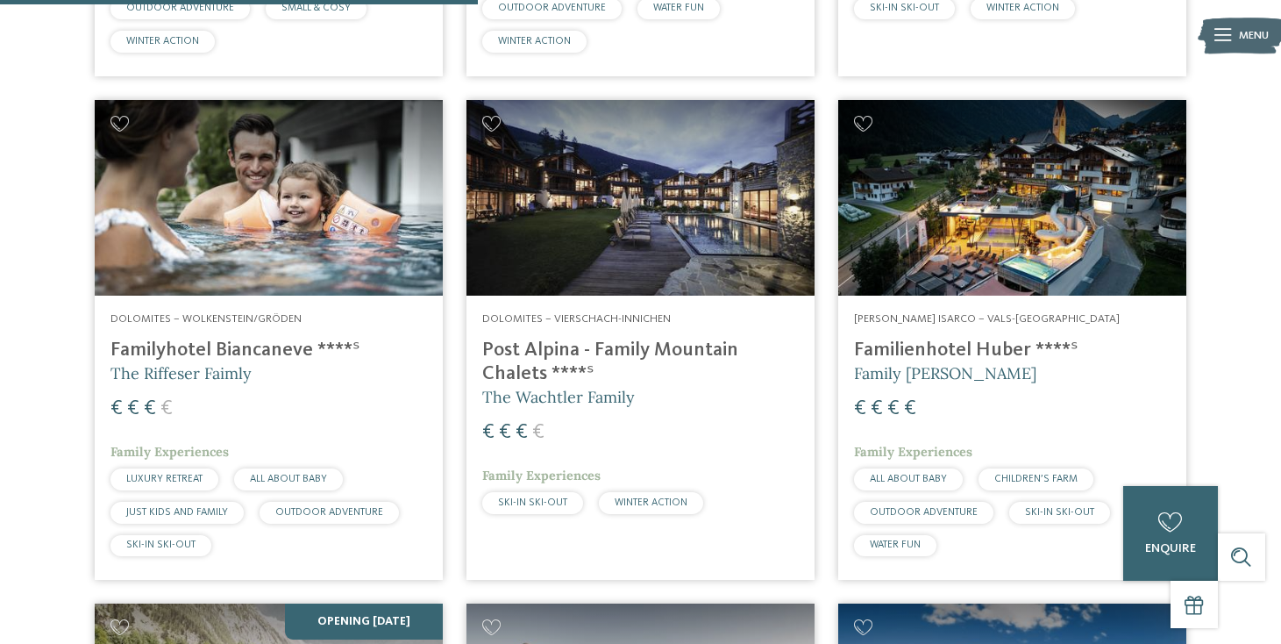
scroll to position [1089, 0]
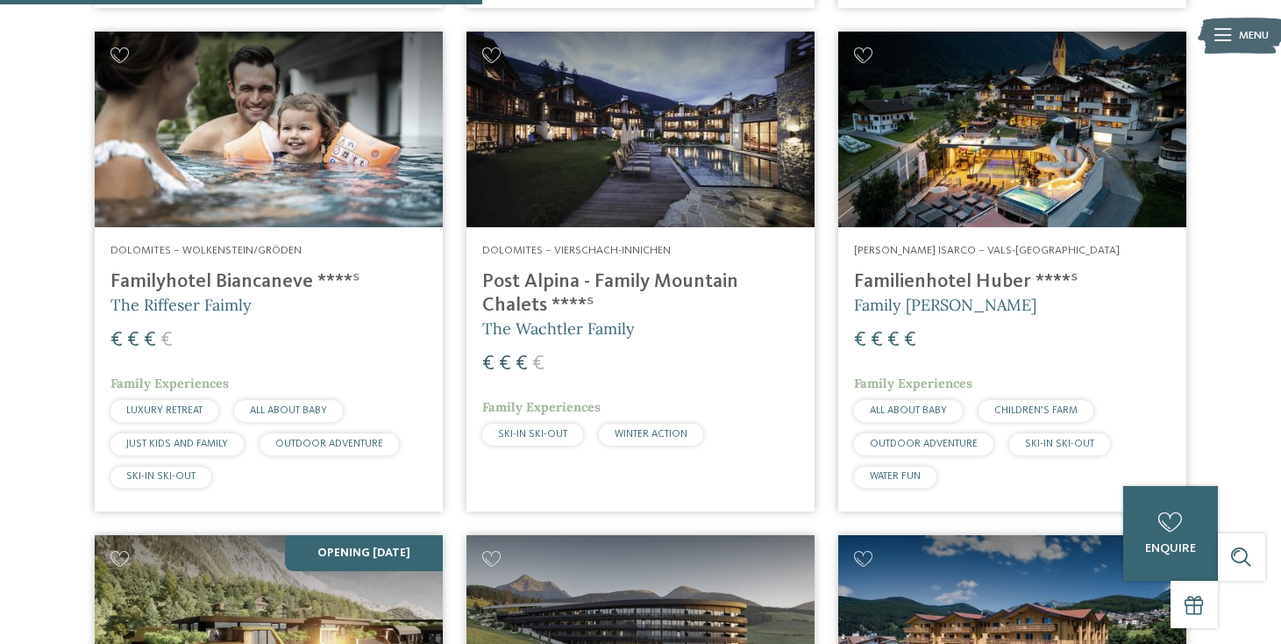
click at [926, 270] on h4 "Familienhotel Huber ****ˢ" at bounding box center [1012, 282] width 317 height 24
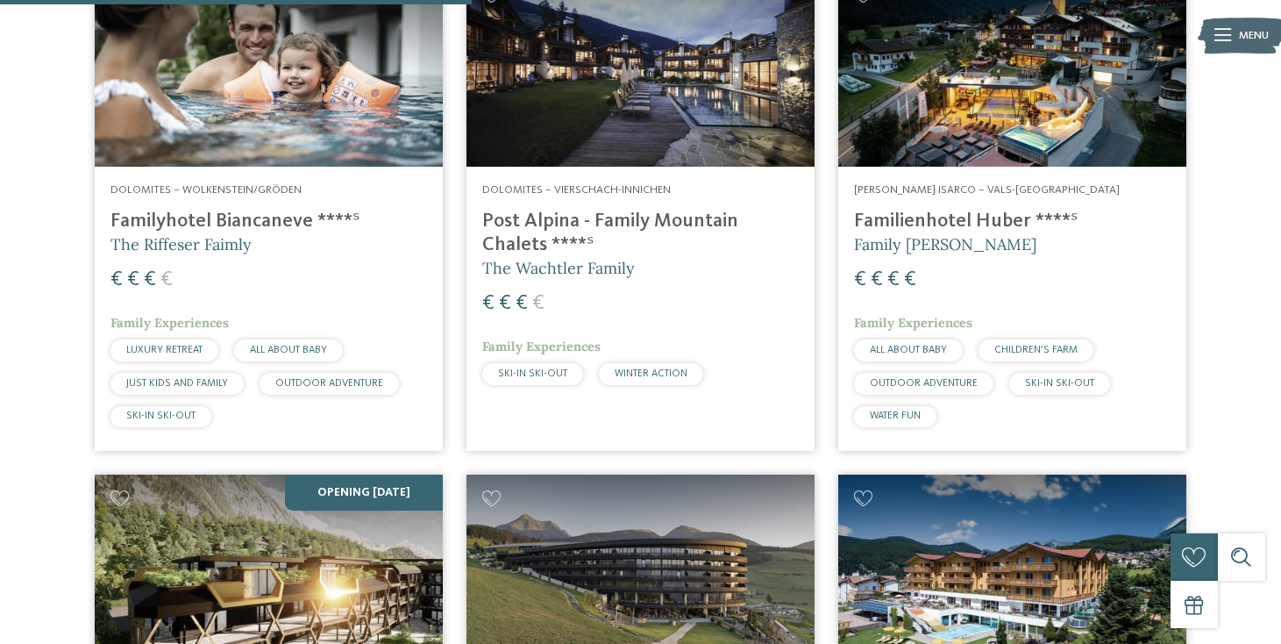
scroll to position [1167, 0]
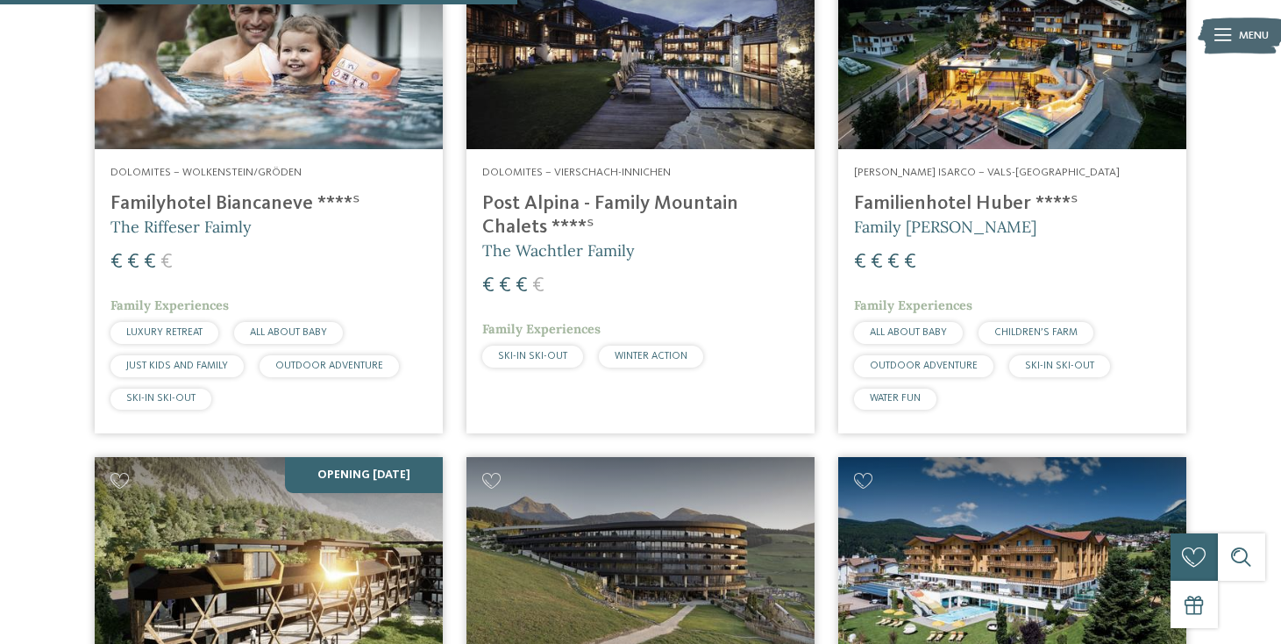
click at [869, 192] on h4 "Familienhotel Huber ****ˢ" at bounding box center [1012, 204] width 317 height 24
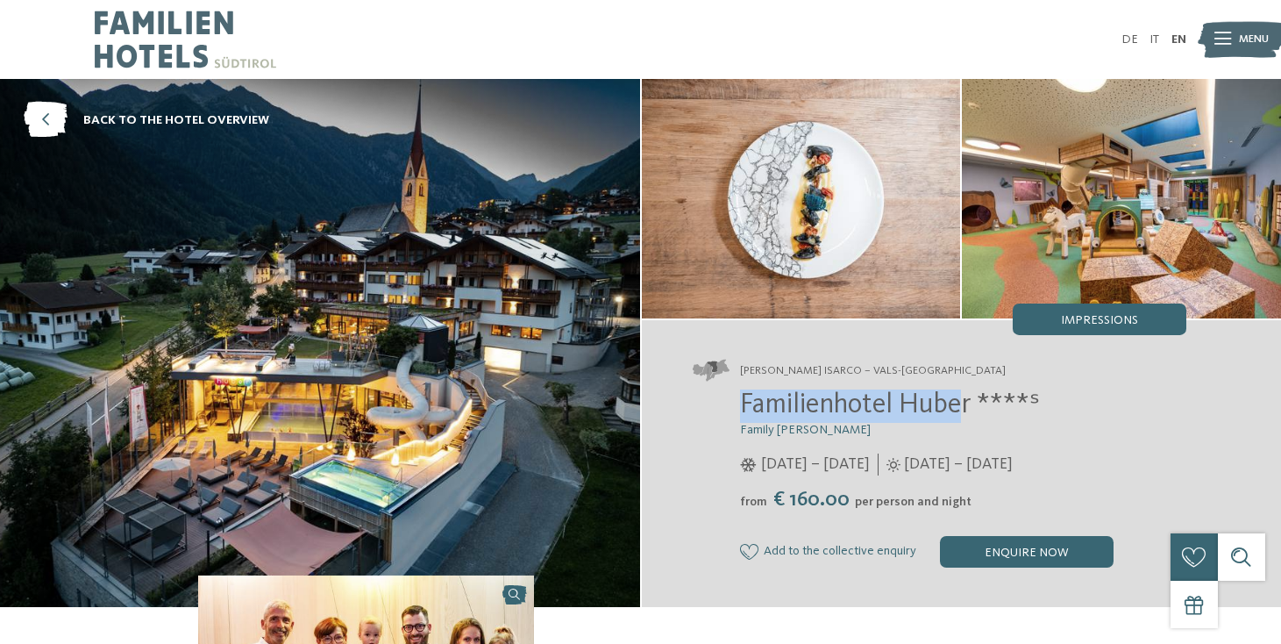
drag, startPoint x: 740, startPoint y: 409, endPoint x: 968, endPoint y: 397, distance: 228.3
click at [968, 397] on span "Familienhotel Huber ****ˢ" at bounding box center [890, 405] width 300 height 28
click at [1073, 276] on img at bounding box center [1121, 198] width 319 height 239
click at [1045, 556] on div "enquire now" at bounding box center [1027, 552] width 174 height 32
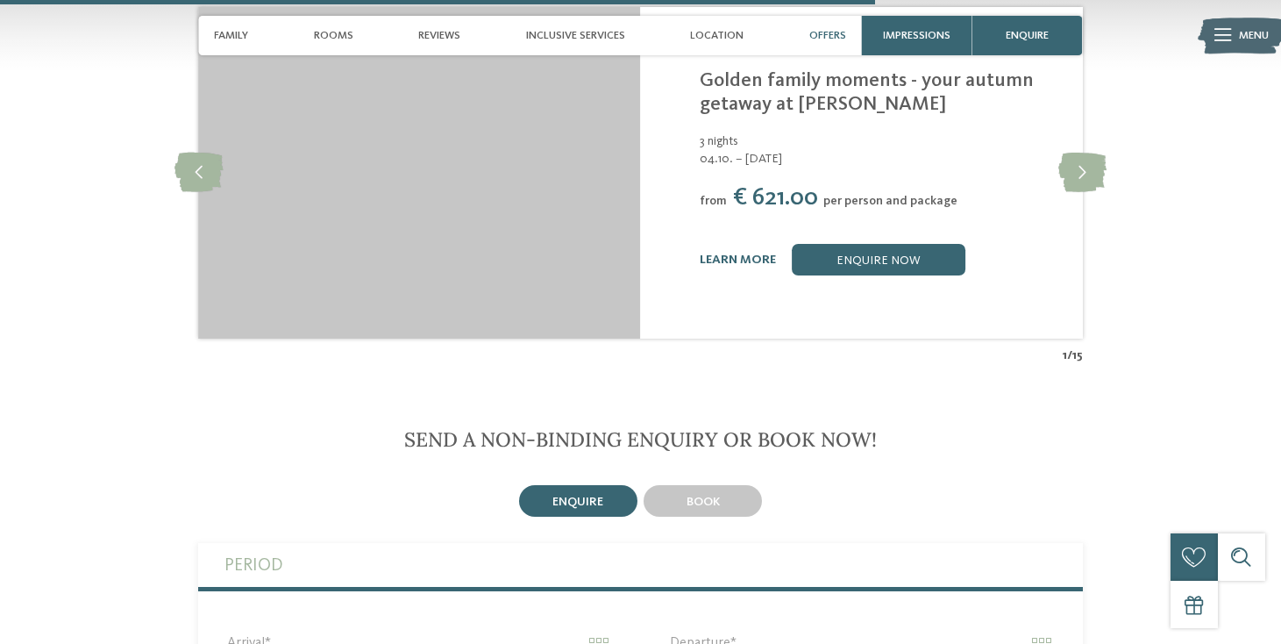
scroll to position [3983, 0]
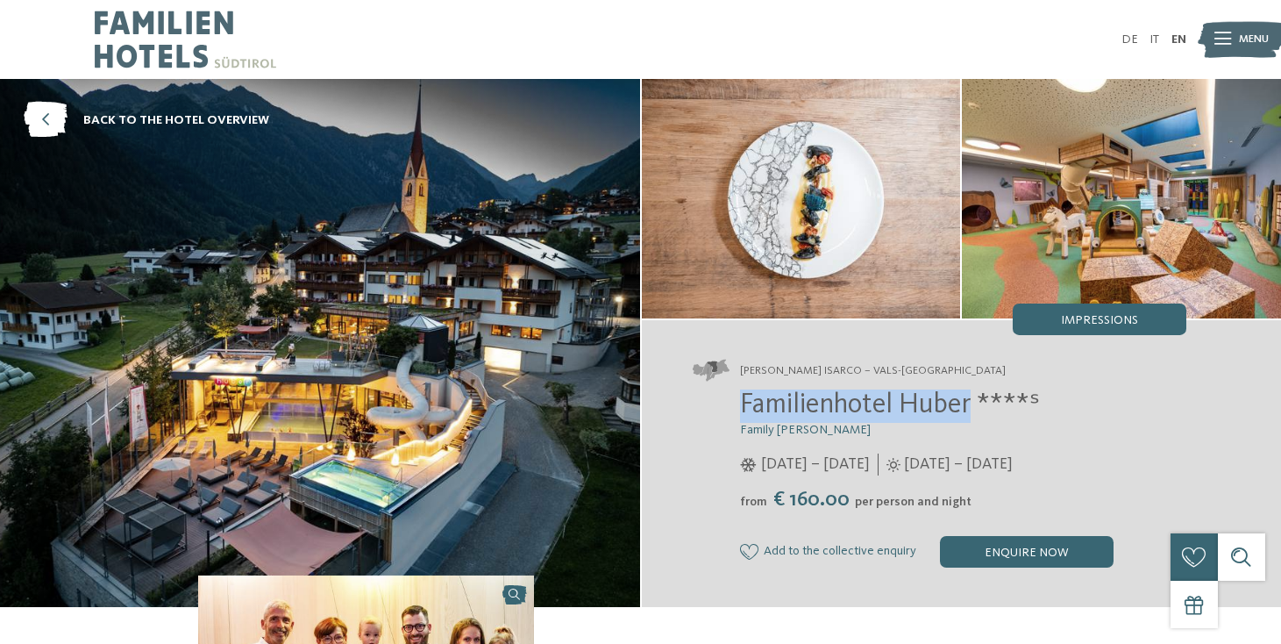
drag, startPoint x: 740, startPoint y: 400, endPoint x: 974, endPoint y: 403, distance: 234.1
copy span "Familienhotel Huber"
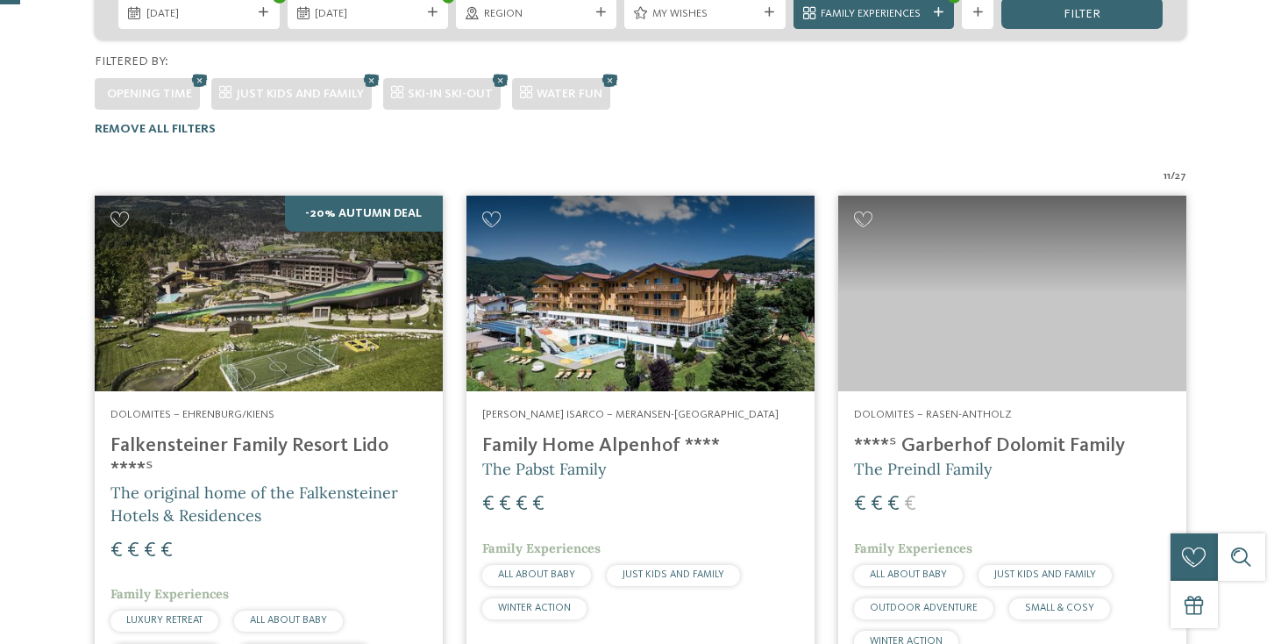
scroll to position [467, 0]
